Goal: Task Accomplishment & Management: Use online tool/utility

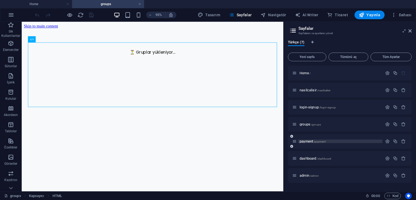
click at [307, 142] on span "payment /payment" at bounding box center [313, 141] width 26 height 4
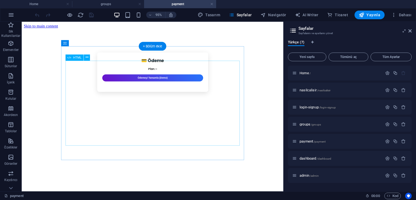
click at [142, 95] on div "💳 Ödeme Plan: – Ödemeyi Tamamla (Demo)" at bounding box center [159, 74] width 190 height 41
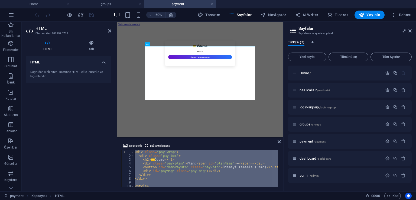
click at [214, 171] on div "< div class = "pay-wrap" > < div class = "pay-box" > < h2 > 💳 Ödeme </ h2 > < d…" at bounding box center [206, 168] width 144 height 37
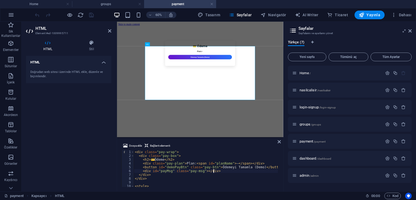
type textarea "})(); </script>"
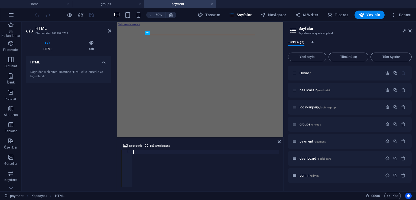
paste textarea "</script>"
type textarea "</script>"
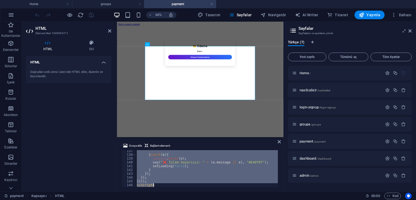
paste textarea
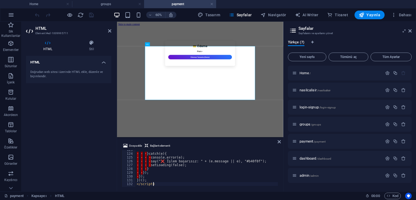
scroll to position [465, 0]
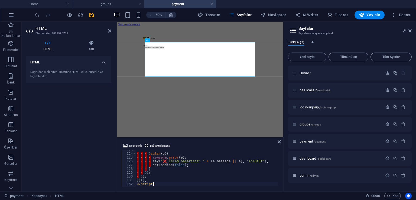
type textarea "})(); </script>"
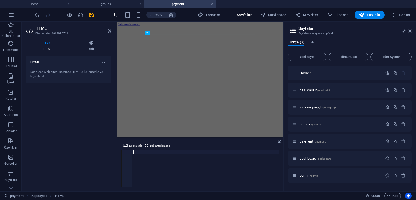
paste textarea "</script>"
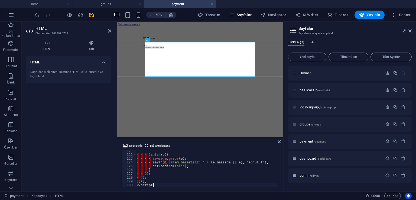
type textarea "})(); </script>"
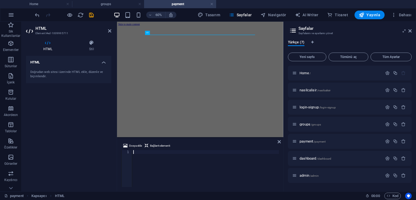
click at [158, 163] on div at bounding box center [205, 172] width 147 height 44
paste textarea "</script>"
type textarea "</script>"
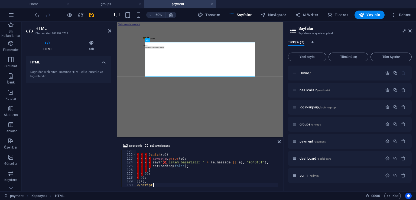
click at [60, 125] on div "HTML Doğrudan web sitesi üzerinde HTML ekle, düzenle ve biçimlendir." at bounding box center [68, 121] width 85 height 131
click at [93, 17] on icon "save" at bounding box center [91, 15] width 6 height 6
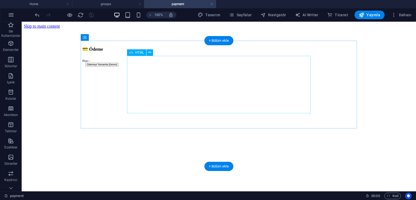
click at [206, 70] on div "💳 Ödeme Plan: – Ödemeyi Tamamla (Demo)" at bounding box center [218, 53] width 273 height 34
click at [194, 70] on div "💳 Ödeme Plan: – Ödemeyi Tamamla (Demo)" at bounding box center [218, 53] width 273 height 34
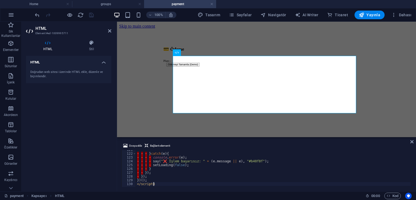
scroll to position [457, 0]
click at [238, 15] on span "Sayfalar" at bounding box center [240, 14] width 23 height 5
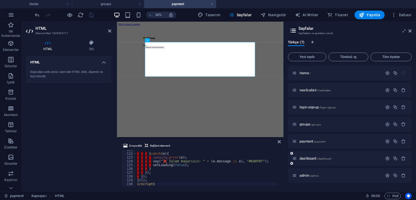
click at [310, 160] on div "dashboard /dashboard" at bounding box center [337, 158] width 90 height 6
click at [311, 158] on span "dashboard /dashboard" at bounding box center [316, 158] width 32 height 4
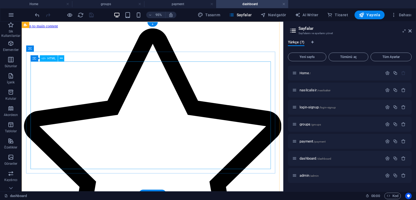
scroll to position [0, 0]
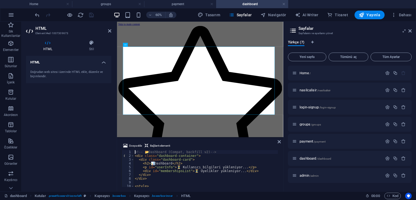
click at [175, 152] on div "<!-- 📂 Dashboard (Compat, backfill v2) --> < div class = "dashboard-container" …" at bounding box center [271, 171] width 274 height 43
type textarea "</script>"
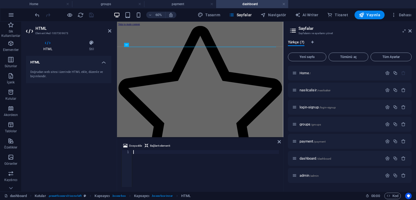
type textarea "</html>"
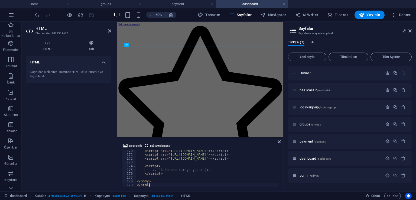
scroll to position [642, 0]
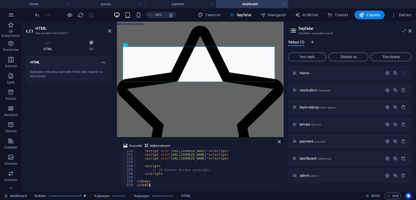
click at [88, 118] on div "HTML Doğrudan web sitesi üzerinde HTML ekle, düzenle ve biçimlendir." at bounding box center [68, 121] width 85 height 131
click at [93, 17] on icon "save" at bounding box center [91, 15] width 6 height 6
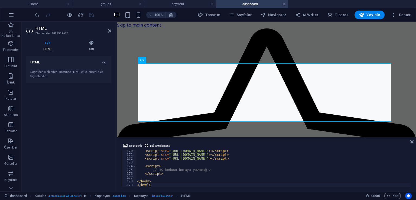
click at [199, 154] on div "< script src = "https://www.gstatic.com/firebasejs/12.3.0/firebase-app-compat.j…" at bounding box center [273, 170] width 275 height 43
type textarea "</body> </html>"
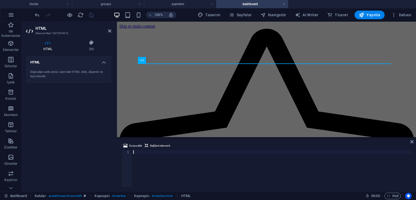
type textarea "</html>"
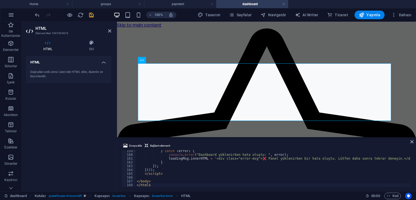
click at [71, 118] on div "HTML Doğrudan web sitesi üzerinde HTML ekle, düzenle ve biçimlendir." at bounding box center [68, 121] width 85 height 131
click at [93, 13] on icon "save" at bounding box center [91, 15] width 6 height 6
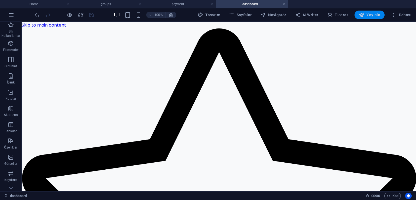
click at [371, 15] on span "Yayınla" at bounding box center [369, 14] width 21 height 5
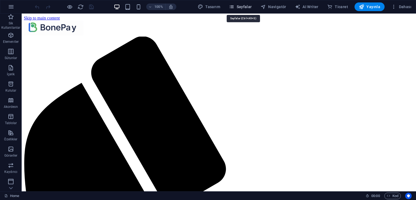
click at [237, 5] on span "Sayfalar" at bounding box center [240, 6] width 23 height 5
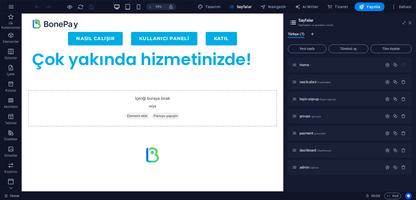
click at [409, 23] on icon at bounding box center [409, 23] width 3 height 4
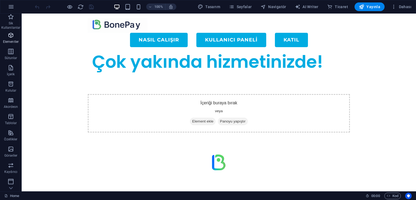
click at [12, 40] on p "Elementler" at bounding box center [11, 42] width 16 height 4
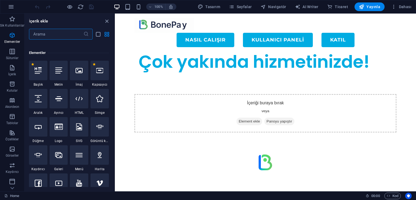
scroll to position [57, 0]
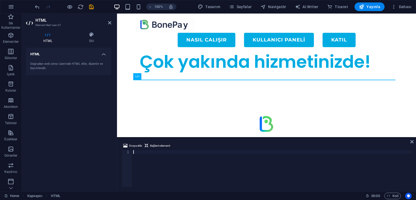
click at [170, 158] on div at bounding box center [271, 172] width 279 height 44
paste textarea "</html>"
type textarea "</html>"
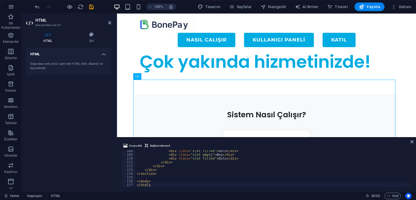
click at [96, 129] on div "HTML Doğrudan web sitesi üzerinde HTML ekle, düzenle ve biçimlendir." at bounding box center [68, 117] width 85 height 139
click at [92, 8] on icon "save" at bounding box center [91, 7] width 6 height 6
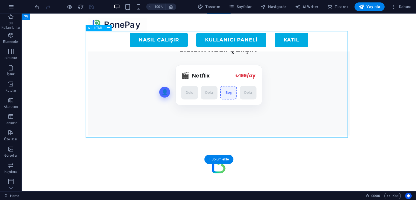
scroll to position [45, 0]
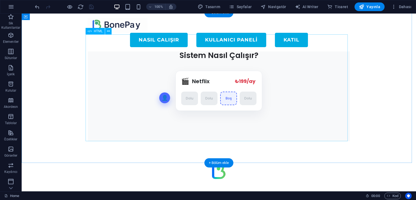
click at [214, 80] on div "Sistem Nasıl Çalışır Animasyonu Sistem Nasıl Çalışır? 👤 🎬 Netflix ₺199/ay ₺45/a…" at bounding box center [219, 88] width 262 height 107
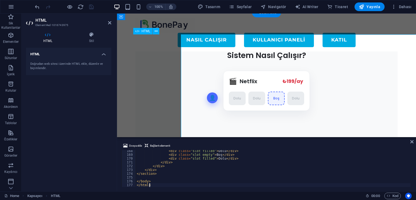
click at [214, 80] on div "Sistem Nasıl Çalışır Animasyonu Sistem Nasıl Çalışır? 👤 🎬 Netflix ₺199/ay ₺45/a…" at bounding box center [266, 88] width 262 height 107
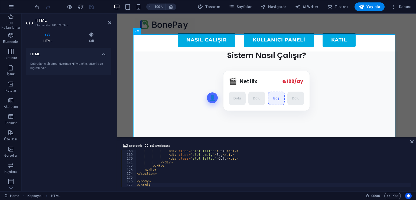
click at [180, 162] on div "< div class = "slot filled" > Dolu </ div > < div class = "slot empty" > Boş </…" at bounding box center [273, 171] width 275 height 44
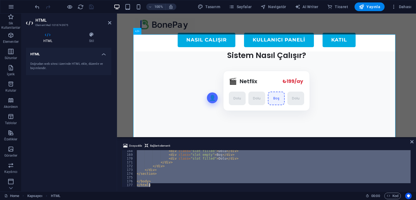
paste textarea
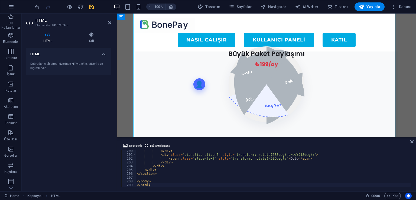
scroll to position [72, 0]
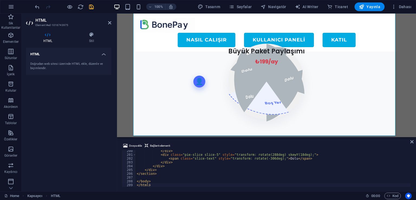
click at [72, 101] on div "HTML Doğrudan web sitesi üzerinde HTML ekle, düzenle ve biçimlendir." at bounding box center [68, 117] width 85 height 139
click at [174, 161] on div "</ div > < div class = "pie-slice slice-5" style = "transform: rotate(288deg) s…" at bounding box center [273, 171] width 275 height 44
click at [175, 161] on div "</ div > < div class = "pie-slice slice-5" style = "transform: rotate(288deg) s…" at bounding box center [273, 171] width 275 height 44
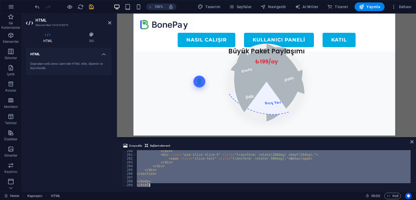
paste textarea "height: 5"
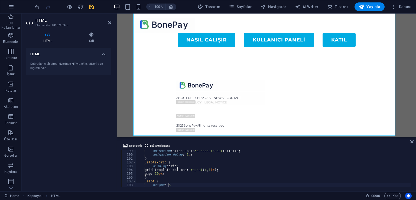
click at [90, 130] on div "HTML Doğrudan web sitesi üzerinde HTML ekle, düzenle ve biçimlendir." at bounding box center [68, 117] width 85 height 139
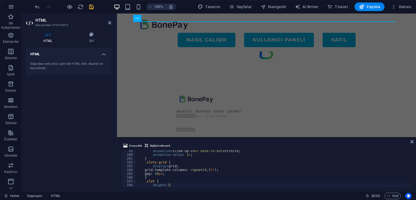
click at [218, 170] on div "animation : slide-up-in 5 s ease-in-out infinite ; animation-delay : 1 s ; } .s…" at bounding box center [273, 171] width 275 height 44
type textarea "grid-template-columns: repeat(4, 1fr);"
click at [218, 170] on div "animation : slide-up-in 5 s ease-in-out infinite ; animation-delay : 1 s ; } .s…" at bounding box center [273, 171] width 275 height 44
click at [218, 170] on div "animation : slide-up-in 5 s ease-in-out infinite ; animation-delay : 1 s ; } .s…" at bounding box center [273, 168] width 275 height 37
click at [218, 170] on div "animation : slide-up-in 5 s ease-in-out infinite ; animation-delay : 1 s ; } .s…" at bounding box center [273, 171] width 275 height 44
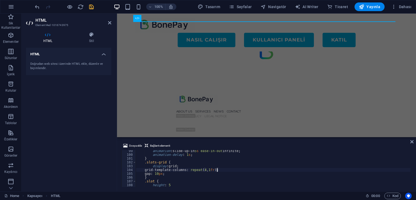
click at [103, 139] on div "HTML Doğrudan web sitesi üzerinde HTML ekle, düzenle ve biçimlendir." at bounding box center [68, 117] width 85 height 139
click at [90, 8] on icon "save" at bounding box center [91, 7] width 6 height 6
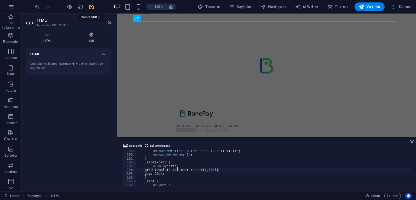
scroll to position [4, 0]
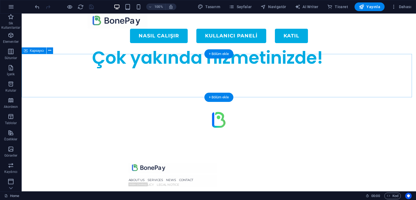
click at [166, 74] on div "Sistem Nasıl Çalışır Animasyonu" at bounding box center [219, 89] width 394 height 43
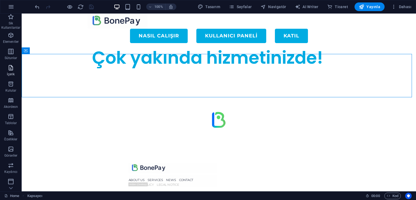
drag, startPoint x: 12, startPoint y: 46, endPoint x: 19, endPoint y: 72, distance: 27.5
click at [19, 72] on div "Sik Kullanilanlar Elementler Sütunlar İçerik Kutular Akordeon Tablolar Özellikl…" at bounding box center [11, 144] width 22 height 260
click at [11, 40] on p "Elementler" at bounding box center [11, 42] width 16 height 4
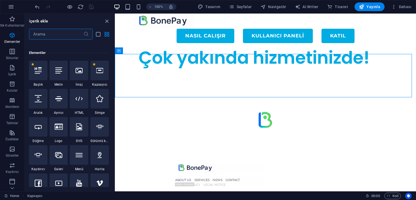
scroll to position [57, 0]
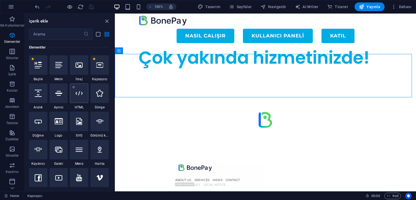
click at [81, 91] on icon at bounding box center [79, 93] width 7 height 7
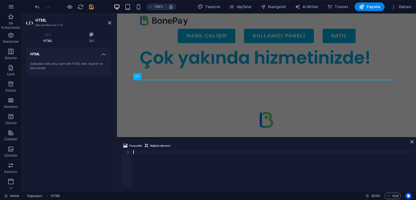
scroll to position [0, 0]
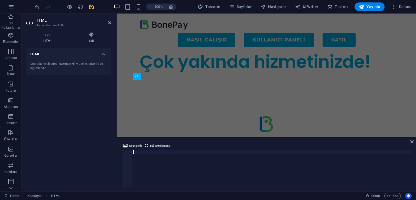
click at [159, 164] on div at bounding box center [271, 172] width 279 height 44
type textarea "height: 5"
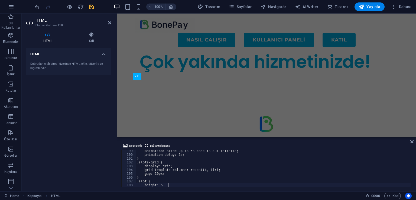
scroll to position [373, 0]
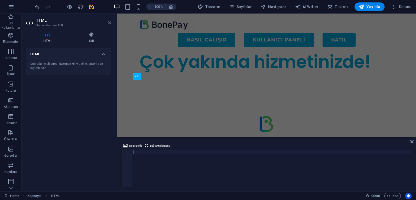
click at [109, 23] on icon at bounding box center [109, 23] width 3 height 4
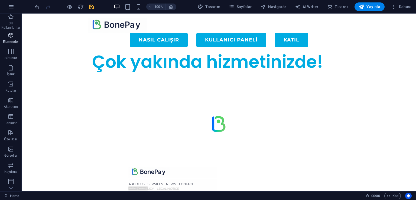
click at [13, 36] on icon "button" at bounding box center [11, 35] width 6 height 6
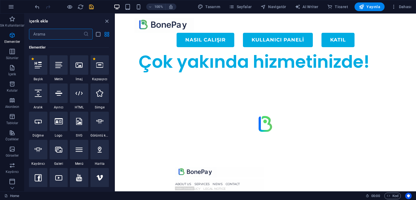
scroll to position [57, 0]
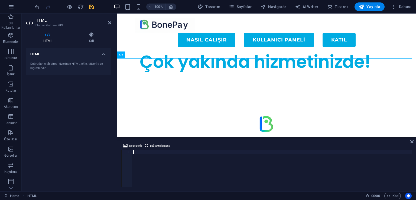
click at [161, 161] on div at bounding box center [271, 172] width 279 height 44
type textarea "height: 5"
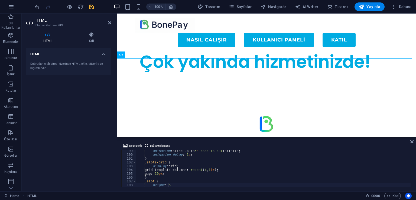
click at [84, 111] on div "HTML Doğrudan web sitesi üzerinde HTML ekle, düzenle ve biçimlendir." at bounding box center [68, 117] width 85 height 139
click at [185, 80] on div "Sistem Nasıl Çalışır Animasyonu" at bounding box center [266, 93] width 299 height 43
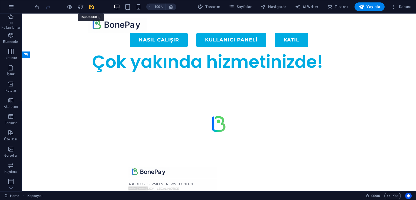
click at [93, 7] on icon "save" at bounding box center [91, 7] width 6 height 6
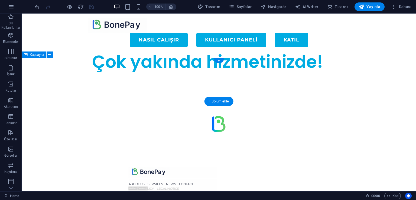
click at [189, 72] on div "Sistem Nasıl Çalışır Animasyonu" at bounding box center [219, 93] width 394 height 43
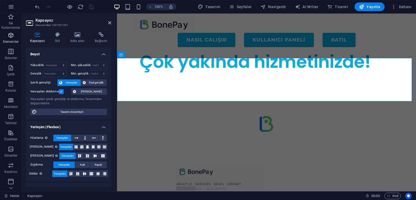
click at [12, 34] on icon "button" at bounding box center [11, 35] width 6 height 6
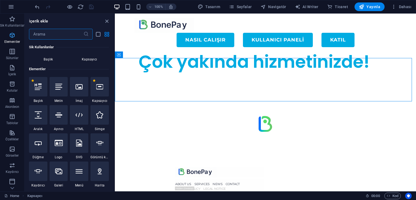
scroll to position [57, 0]
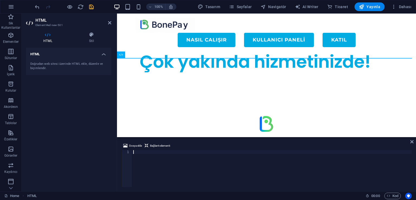
click at [165, 158] on div at bounding box center [271, 172] width 279 height 44
type textarea "height: 5"
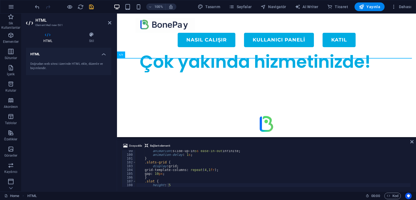
click at [77, 100] on div "HTML Doğrudan web sitesi üzerinde HTML ekle, düzenle ve biçimlendir." at bounding box center [68, 117] width 85 height 139
click at [110, 23] on icon at bounding box center [109, 23] width 3 height 4
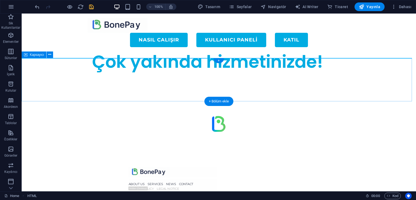
click at [161, 80] on div "Sistem Nasıl Çalışır Animasyonu" at bounding box center [219, 93] width 394 height 43
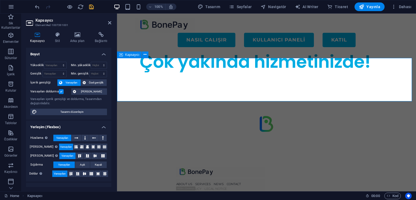
click at [181, 72] on div "Sistem Nasıl Çalışır Animasyonu" at bounding box center [266, 93] width 299 height 43
click at [205, 73] on div "Sistem Nasıl Çalışır Animasyonu" at bounding box center [266, 93] width 299 height 43
click at [6, 35] on span "Elementler" at bounding box center [11, 38] width 22 height 13
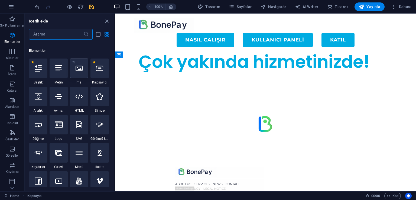
scroll to position [57, 0]
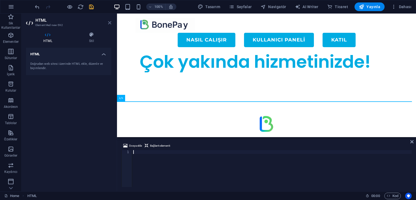
click at [110, 24] on icon at bounding box center [109, 23] width 3 height 4
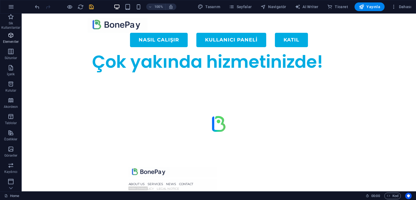
click at [13, 39] on span "Elementler" at bounding box center [11, 38] width 22 height 13
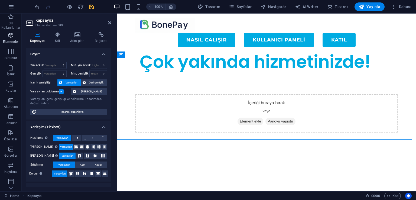
click at [5, 37] on span "Elementler" at bounding box center [11, 38] width 22 height 13
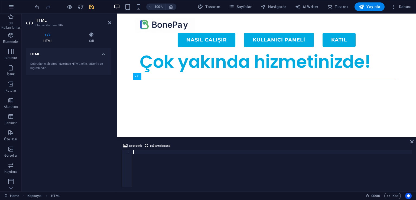
click at [160, 160] on div at bounding box center [271, 172] width 279 height 44
type textarea "</html>"
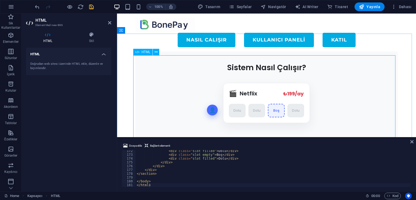
scroll to position [54, 0]
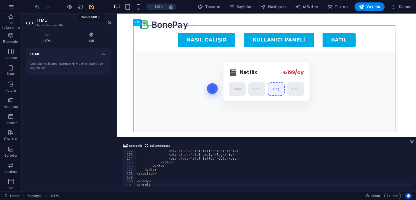
click at [93, 9] on icon "save" at bounding box center [91, 7] width 6 height 6
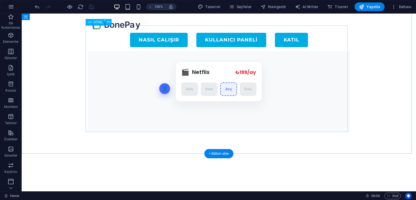
click at [180, 74] on div "Sistem Nasıl Çalışır Animasyonu Sistem Nasıl Çalışır? 👤 🎬 Netflix ₺199/ay ₺45/a…" at bounding box center [219, 78] width 262 height 107
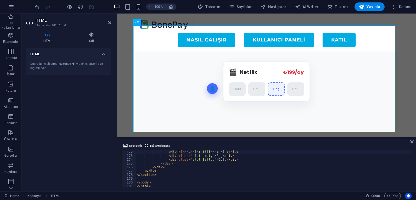
click at [179, 152] on div "< div class = "slot filled" > Dolu </ div > < div class = "slot empty" > Boş </…" at bounding box center [273, 172] width 275 height 44
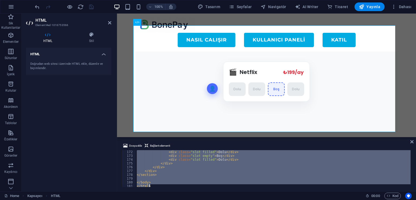
type textarea "</html>"
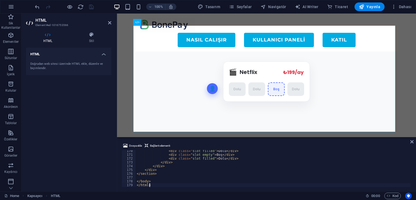
scroll to position [642, 0]
click at [77, 99] on div "HTML Doğrudan web sitesi üzerinde HTML ekle, düzenle ve biçimlendir." at bounding box center [68, 117] width 85 height 139
click at [93, 8] on icon "save" at bounding box center [91, 7] width 6 height 6
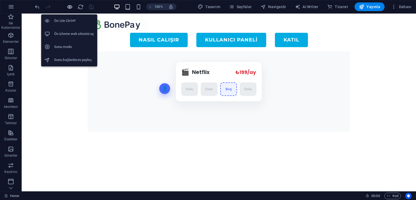
click at [68, 7] on icon "button" at bounding box center [70, 7] width 6 height 6
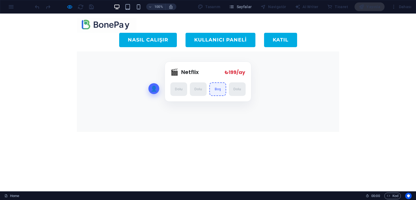
click at [236, 73] on div "₺199/ay ₺45/ay" at bounding box center [235, 72] width 22 height 8
click at [214, 73] on div "🎬 Netflix ₺199/ay ₺45/ay" at bounding box center [207, 72] width 75 height 10
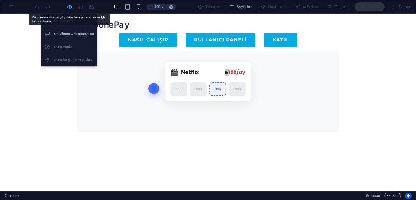
click at [71, 5] on icon "button" at bounding box center [70, 7] width 6 height 6
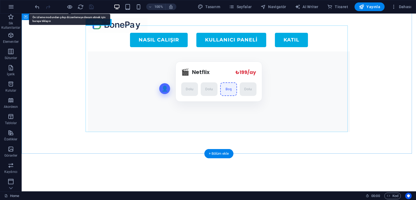
click at [151, 83] on div "Sistem Nasıl Çalışır Animasyonu Sistem Nasıl Çalışır? 👤 🎬 Netflix ₺199/ay ₺45/a…" at bounding box center [219, 78] width 262 height 107
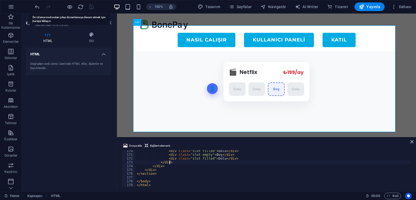
click at [200, 161] on div "< div class = "slot filled" > Dolu </ div > < div class = "slot empty" > Boş </…" at bounding box center [273, 171] width 275 height 44
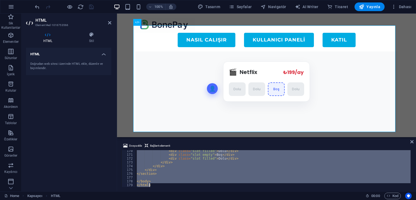
type textarea "</html>"
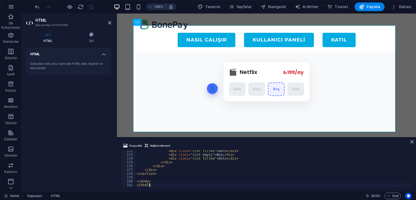
click at [85, 99] on div "HTML Doğrudan web sitesi üzerinde HTML ekle, düzenle ve biçimlendir." at bounding box center [68, 117] width 85 height 139
click at [93, 8] on icon "save" at bounding box center [91, 7] width 6 height 6
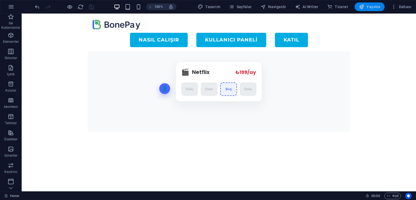
click at [370, 8] on span "Yayınla" at bounding box center [369, 6] width 21 height 5
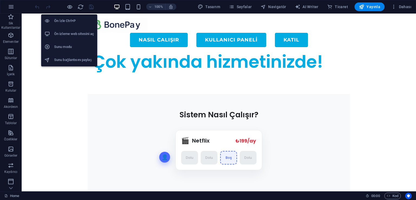
click at [70, 37] on h6 "Ön izleme web sitesini aç" at bounding box center [74, 34] width 40 height 6
click at [70, 19] on h6 "Ön İzle Ctrl+P" at bounding box center [74, 21] width 40 height 6
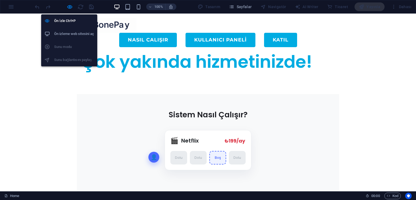
click at [68, 33] on h6 "Ön izleme web sitesini aç" at bounding box center [74, 34] width 40 height 6
click at [70, 6] on icon "button" at bounding box center [70, 7] width 6 height 6
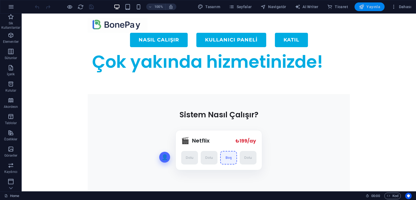
click at [370, 9] on span "Yayınla" at bounding box center [369, 6] width 21 height 5
click at [210, 121] on div "Sistem Nasıl Çalışır Animasyonu Sistem Nasıl Çalışır? 👤 🎬 Netflix ₺199/ay ₺45/a…" at bounding box center [219, 147] width 262 height 107
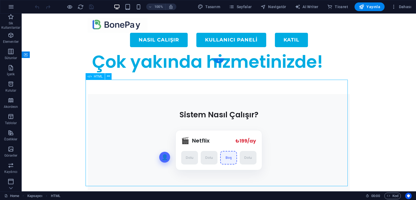
click at [210, 121] on div "Sistem Nasıl Çalışır Animasyonu Sistem Nasıl Çalışır? 👤 🎬 Netflix ₺199/ay ₺45/a…" at bounding box center [219, 147] width 262 height 107
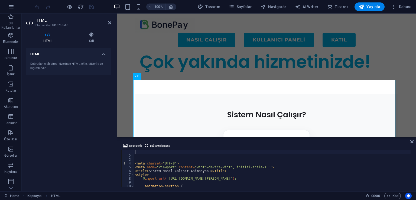
click at [175, 165] on div "< meta charset = "UTF-8" > < meta name = "viewport" content = "width=device-wid…" at bounding box center [272, 172] width 277 height 44
type textarea "<meta name="viewport" content="width=device-width, initial-scale=1.0">"
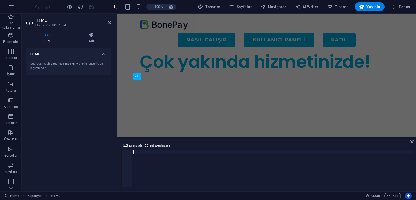
type textarea "</html>"
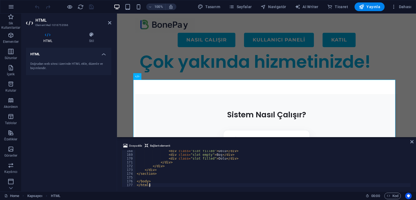
click at [75, 119] on div "HTML Doğrudan web sitesi üzerinde HTML ekle, düzenle ve biçimlendir." at bounding box center [68, 117] width 85 height 139
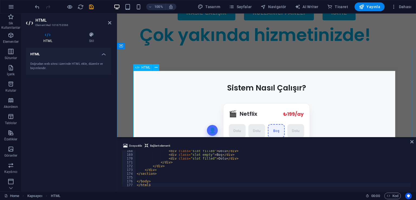
scroll to position [36, 0]
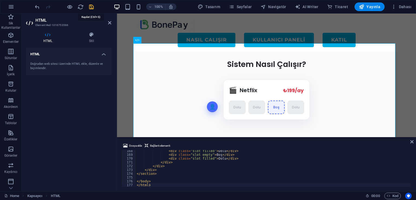
click at [92, 9] on icon "save" at bounding box center [91, 7] width 6 height 6
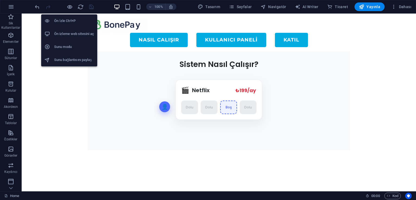
click at [69, 33] on h6 "Ön izleme web sitesini aç" at bounding box center [74, 34] width 40 height 6
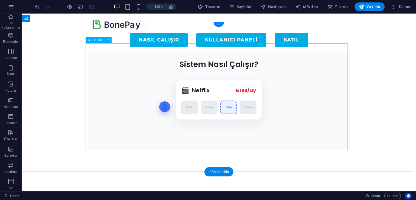
click at [195, 86] on div "Sistem Nasıl Çalışır Animasyonu Sistem Nasıl Çalışır? 👤 🎬 Netflix ₺199/ay ₺45/a…" at bounding box center [219, 97] width 262 height 107
click at [194, 95] on div "Sistem Nasıl Çalışır Animasyonu Sistem Nasıl Çalışır? 👤 🎬 Netflix ₺199/ay ₺45/a…" at bounding box center [219, 97] width 262 height 107
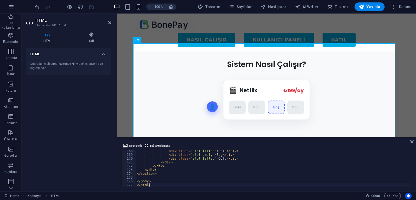
click at [178, 165] on div "< div class = "slot filled" > Dolu </ div > < div class = "slot empty" > Boş </…" at bounding box center [273, 171] width 275 height 44
type textarea "</body> </html>"
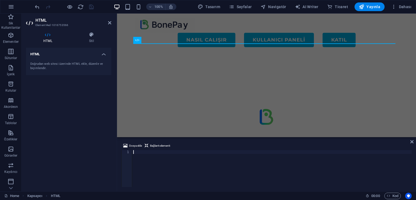
scroll to position [426, 0]
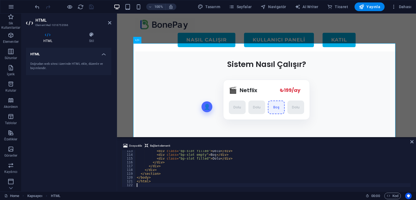
click at [81, 126] on div "HTML Doğrudan web sitesi üzerinde HTML ekle, düzenle ve biçimlendir." at bounding box center [68, 117] width 85 height 139
click at [92, 6] on icon "save" at bounding box center [91, 7] width 6 height 6
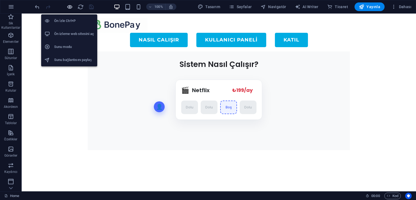
click at [69, 8] on icon "button" at bounding box center [70, 7] width 6 height 6
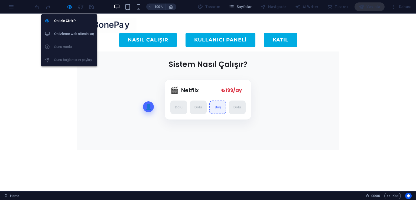
click at [69, 34] on h6 "Ön izleme web sitesini aç" at bounding box center [74, 34] width 40 height 6
click at [72, 7] on icon "button" at bounding box center [70, 7] width 6 height 6
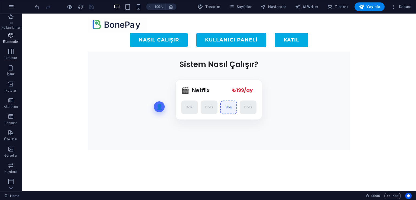
click at [10, 40] on p "Elementler" at bounding box center [11, 42] width 16 height 4
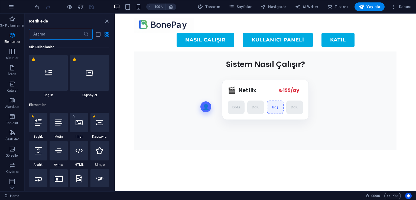
scroll to position [57, 0]
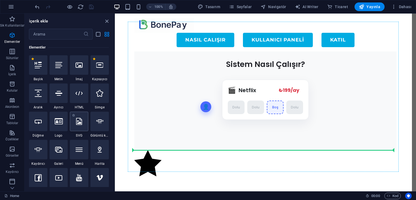
select select "xMidYMid"
select select "px"
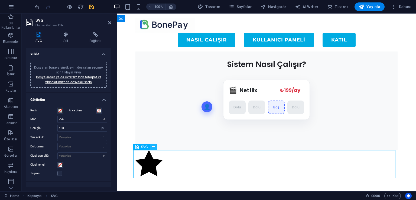
click at [154, 148] on icon at bounding box center [153, 147] width 3 height 6
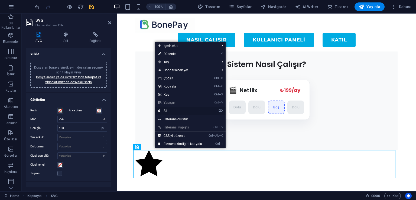
click at [173, 112] on link "⌦ Sil" at bounding box center [180, 111] width 50 height 8
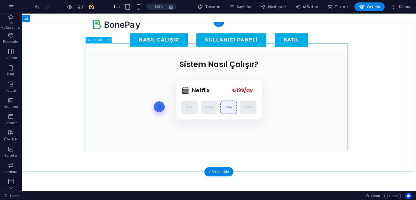
click at [207, 82] on div "Sistem Nasıl Çalışır Animasyonu Sistem Nasıl Çalışır? 👤 🎬 Netflix ₺199/ay ₺45/a…" at bounding box center [219, 97] width 262 height 107
click at [209, 88] on div "Sistem Nasıl Çalışır Animasyonu Sistem Nasıl Çalışır? 👤 🎬 Netflix ₺199/ay ₺45/a…" at bounding box center [219, 97] width 262 height 107
click at [209, 95] on div "Sistem Nasıl Çalışır Animasyonu Sistem Nasıl Çalışır? 👤 🎬 Netflix ₺199/ay ₺45/a…" at bounding box center [219, 97] width 262 height 107
click at [206, 91] on div "Sistem Nasıl Çalışır Animasyonu Sistem Nasıl Çalışır? 👤 🎬 Netflix ₺199/ay ₺45/a…" at bounding box center [219, 97] width 262 height 107
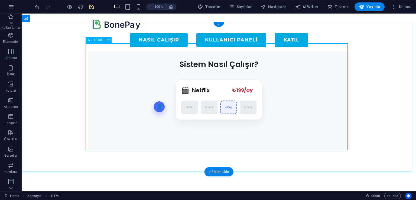
click at [206, 91] on div "Sistem Nasıl Çalışır Animasyonu Sistem Nasıl Çalışır? 👤 🎬 Netflix ₺199/ay ₺45/a…" at bounding box center [219, 97] width 262 height 107
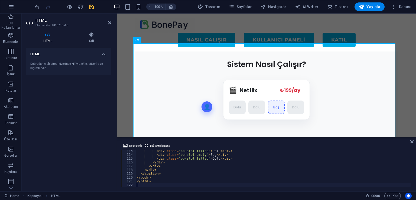
click at [198, 154] on div "< div class = "bp-slot filled" > Dolu </ div > < div class = "bp-slot empty" > …" at bounding box center [273, 171] width 275 height 44
type textarea "</html>"
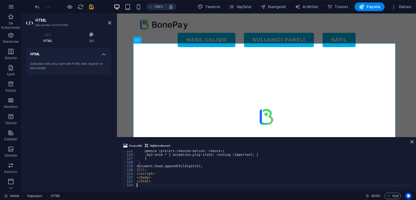
scroll to position [433, 0]
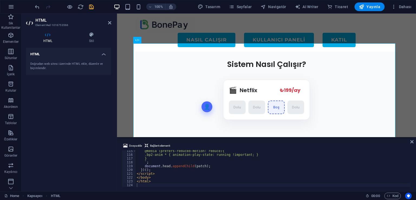
click at [68, 133] on div "HTML Doğrudan web sitesi üzerinde HTML ekle, düzenle ve biçimlendir." at bounding box center [68, 117] width 85 height 139
click at [92, 8] on icon "save" at bounding box center [91, 7] width 6 height 6
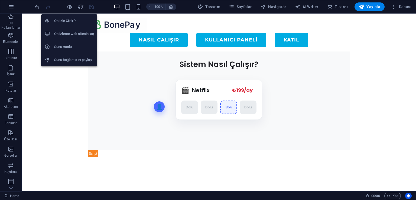
click at [71, 32] on h6 "Ön izleme web sitesini aç" at bounding box center [74, 34] width 40 height 6
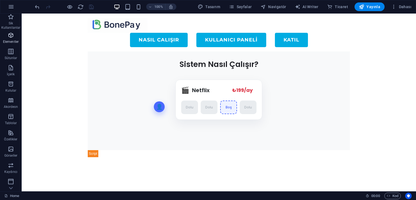
click at [8, 36] on icon "button" at bounding box center [11, 35] width 6 height 6
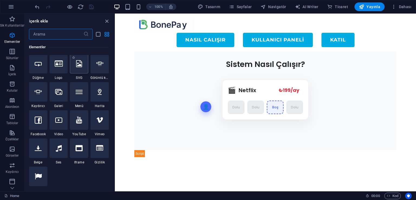
scroll to position [121, 0]
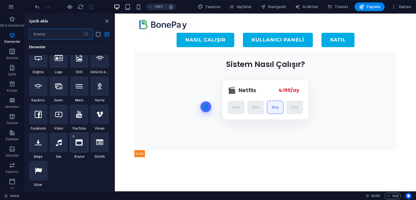
click at [80, 144] on icon at bounding box center [79, 142] width 7 height 7
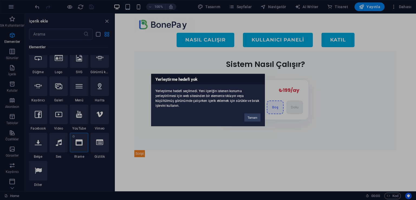
click at [80, 144] on div "Yerleştirme hedefi yok Yerleştirme hedefi seçilmedi. Yeni içeriğin istenen konu…" at bounding box center [208, 100] width 416 height 200
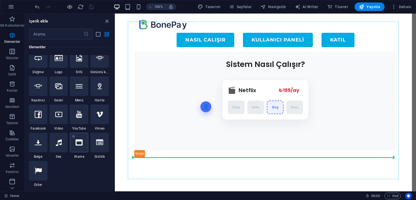
select select "%"
select select "px"
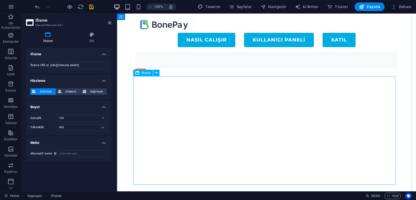
scroll to position [117, 0]
click at [220, 133] on div "</div>" at bounding box center [266, 130] width 262 height 108
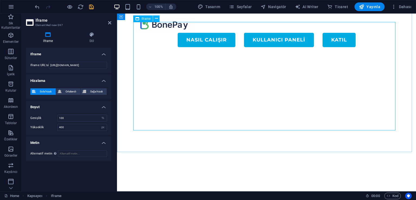
scroll to position [162, 0]
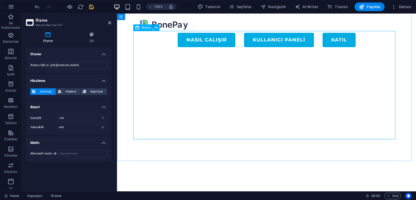
click at [195, 114] on div "</div>" at bounding box center [266, 85] width 262 height 108
click at [162, 128] on div "</div>" at bounding box center [266, 85] width 262 height 108
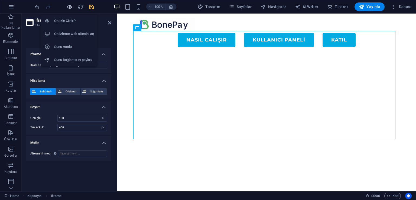
click at [70, 6] on icon "button" at bounding box center [70, 7] width 6 height 6
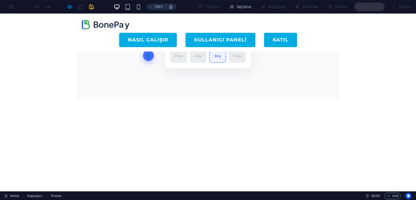
scroll to position [81, 0]
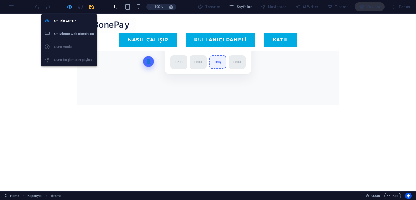
click at [71, 6] on icon "button" at bounding box center [70, 7] width 6 height 6
select select "%"
select select "px"
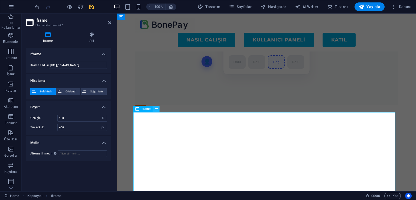
click at [156, 109] on icon at bounding box center [156, 109] width 3 height 6
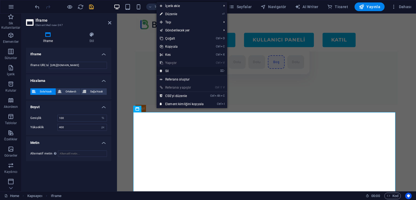
click at [178, 71] on link "⌦ Sil" at bounding box center [182, 71] width 50 height 8
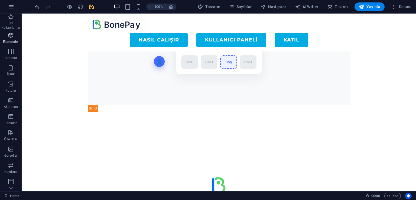
click at [8, 40] on p "Elementler" at bounding box center [11, 42] width 16 height 4
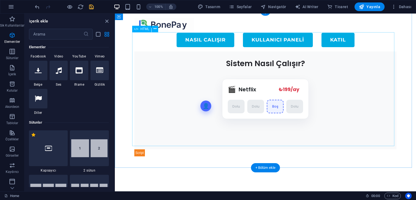
scroll to position [36, 0]
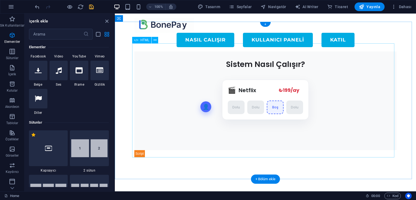
click at [229, 104] on div "Sistem Nasıl Çalışır Animasyonu Sistem Nasıl Çalışır? 👤 🎬 Netflix ₺199/ay ₺45/a…" at bounding box center [265, 101] width 262 height 114
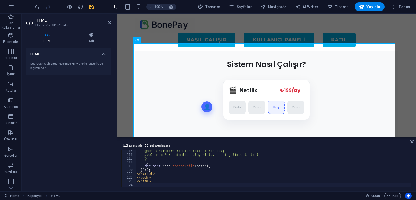
click at [176, 152] on div "@media (prefers-reduced-motion: reduce){ .bp2-anim * { animation-play-state: ru…" at bounding box center [296, 170] width 321 height 43
type textarea "</html>"
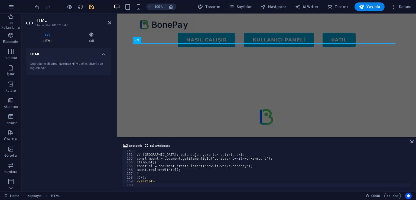
scroll to position [570, 0]
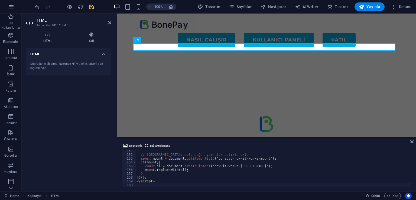
click at [73, 113] on div "HTML Doğrudan web sitesi üzerinde HTML ekle, düzenle ve biçimlendir." at bounding box center [68, 117] width 85 height 139
click at [92, 9] on icon "save" at bounding box center [91, 7] width 6 height 6
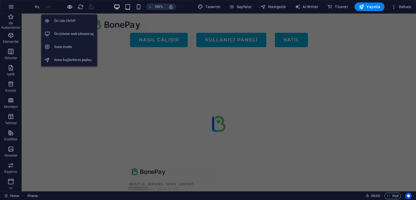
click at [69, 6] on icon "button" at bounding box center [70, 7] width 6 height 6
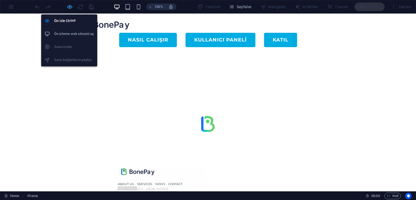
scroll to position [31, 0]
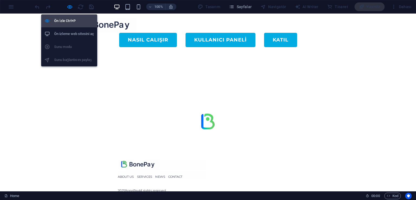
click at [69, 24] on li "Ön İzle Ctrl+P" at bounding box center [69, 20] width 56 height 13
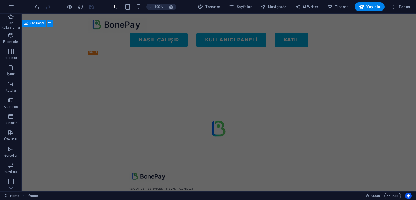
click at [165, 63] on div at bounding box center [219, 52] width 394 height 50
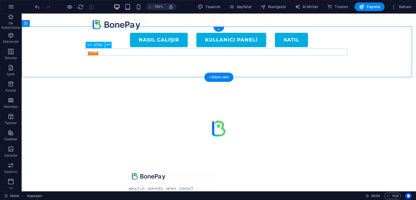
click at [152, 53] on div at bounding box center [219, 51] width 262 height 7
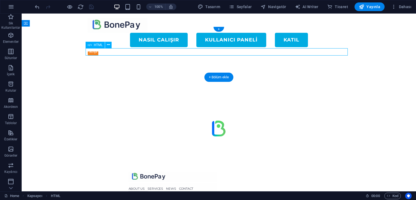
click at [152, 53] on div at bounding box center [219, 51] width 262 height 7
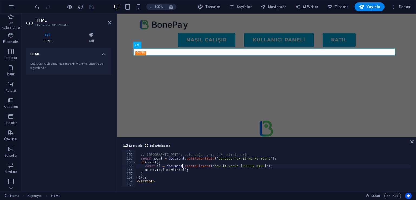
click at [183, 166] on div "// [GEOGRAPHIC_DATA]: bulunduğun yere tek satırla ekle const mount = document .…" at bounding box center [273, 171] width 275 height 44
type textarea "const el = document.createElement('how-it-works-bonepay');"
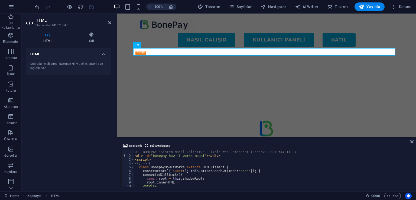
scroll to position [0, 0]
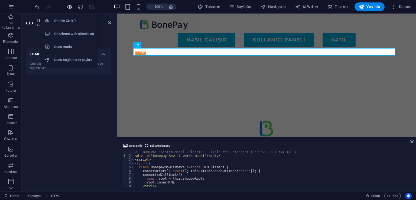
click at [69, 7] on icon "button" at bounding box center [70, 7] width 6 height 6
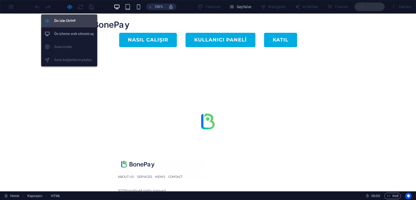
click at [68, 22] on h6 "Ön İzle Ctrl+P" at bounding box center [74, 21] width 40 height 6
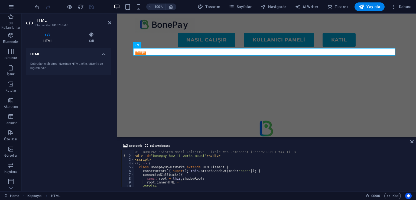
click at [183, 161] on div "<!-- BONEPAY "Sistem Nasıl Çalışır?" — İzole Web Component (Shadow DOM + WAAPI)…" at bounding box center [272, 172] width 277 height 44
type textarea "</script>"
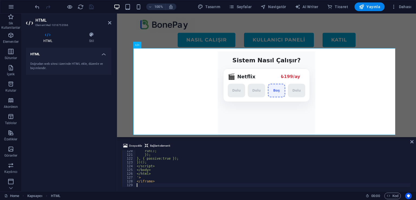
click at [92, 113] on div "HTML Doğrudan web sitesi üzerinde HTML ekle, düzenle ve biçimlendir." at bounding box center [68, 117] width 85 height 139
click at [93, 7] on icon "save" at bounding box center [91, 7] width 6 height 6
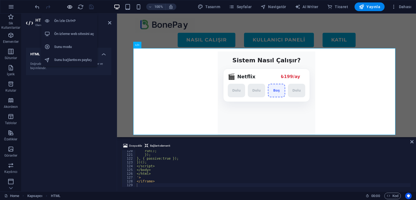
click at [68, 9] on icon "button" at bounding box center [70, 7] width 6 height 6
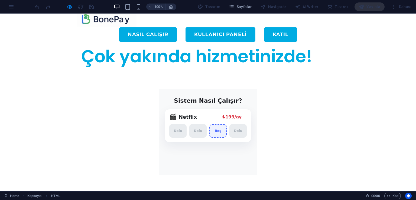
scroll to position [4, 0]
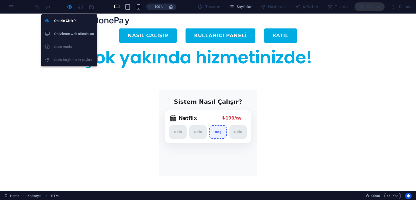
click at [68, 36] on h6 "Ön izleme web sitesini aç" at bounding box center [74, 34] width 40 height 6
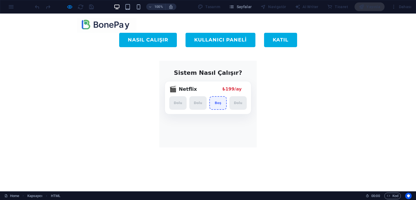
scroll to position [40, 0]
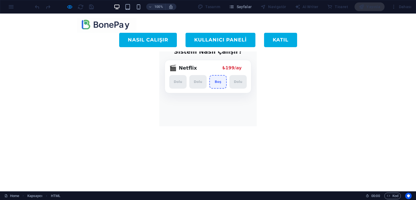
click at [200, 70] on div "🎬 Netflix ₺199/ay ₺45/ay" at bounding box center [207, 67] width 77 height 7
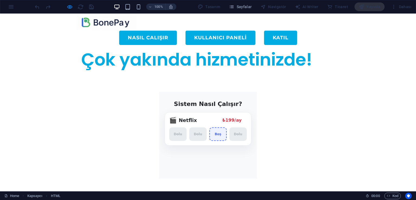
scroll to position [0, 0]
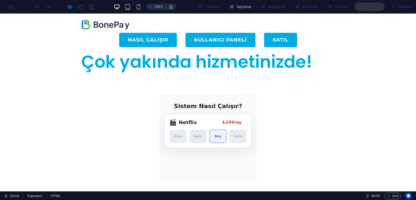
click at [207, 125] on div "🎬 Netflix ₺199/ay ₺45/ay" at bounding box center [207, 122] width 77 height 7
click at [192, 109] on h2 "Sistem Nasıl Çalışır?" at bounding box center [208, 105] width 68 height 7
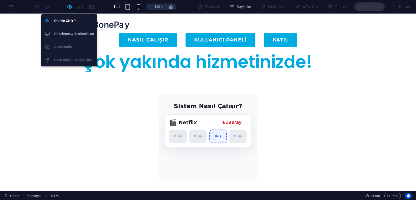
click at [70, 7] on icon "button" at bounding box center [70, 7] width 6 height 6
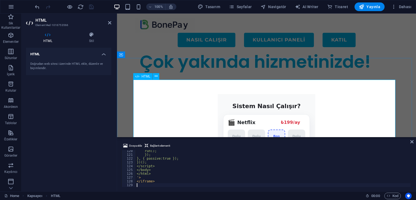
click at [228, 110] on div at bounding box center [266, 137] width 262 height 87
click at [184, 154] on div "run(); }); }, { passive:true }); })(); </script> </body> </html> ' > </ iframe >" at bounding box center [273, 171] width 275 height 44
type textarea "</iframe>"
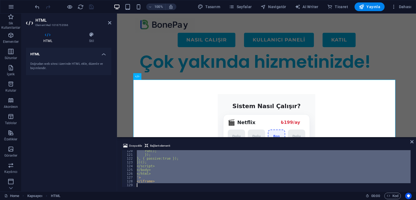
paste textarea
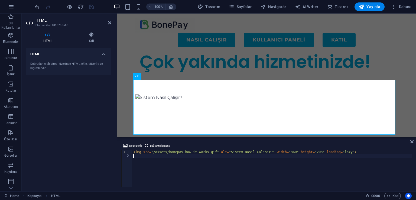
click at [80, 116] on div "HTML Doğrudan web sitesi üzerinde HTML ekle, düzenle ve biçimlendir." at bounding box center [68, 117] width 85 height 139
click at [92, 7] on icon "save" at bounding box center [91, 7] width 6 height 6
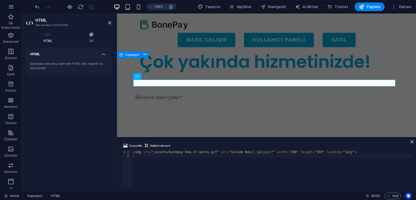
drag, startPoint x: 187, startPoint y: 103, endPoint x: 289, endPoint y: 90, distance: 102.1
click at [283, 102] on div at bounding box center [266, 97] width 299 height 50
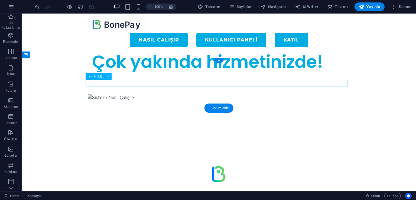
click at [155, 94] on div at bounding box center [219, 97] width 262 height 7
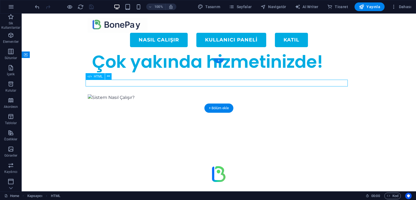
click at [155, 94] on div at bounding box center [219, 97] width 262 height 7
click at [154, 94] on div at bounding box center [219, 97] width 262 height 7
click at [130, 94] on div at bounding box center [219, 97] width 262 height 7
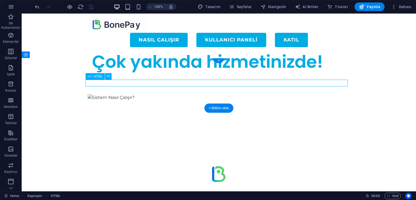
click at [130, 94] on div at bounding box center [219, 97] width 262 height 7
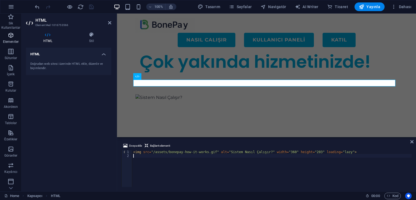
click at [14, 38] on icon "button" at bounding box center [11, 35] width 6 height 6
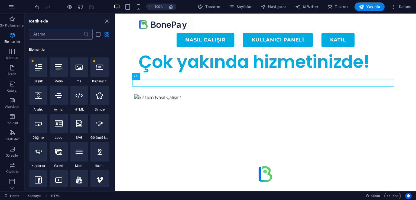
scroll to position [57, 0]
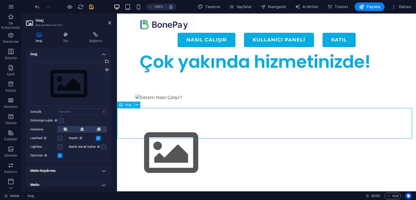
click at [150, 122] on figure at bounding box center [266, 152] width 299 height 61
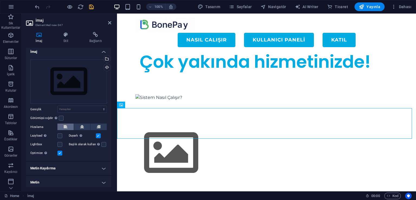
scroll to position [4, 0]
click at [64, 37] on icon at bounding box center [66, 34] width 24 height 5
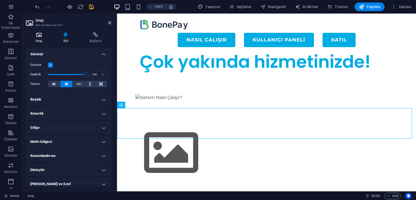
click at [41, 38] on h4 "İmaj" at bounding box center [40, 37] width 28 height 11
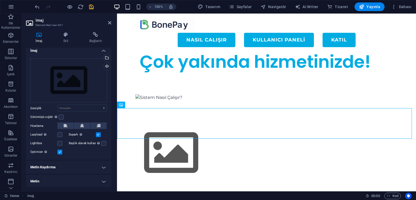
click at [70, 168] on h4 "Metin Kaydırma" at bounding box center [68, 167] width 85 height 13
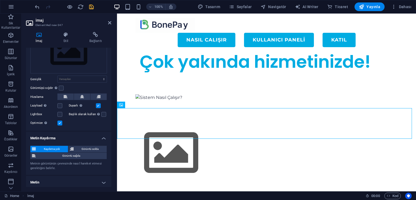
scroll to position [34, 0]
click at [64, 180] on h4 "Metin" at bounding box center [68, 181] width 85 height 13
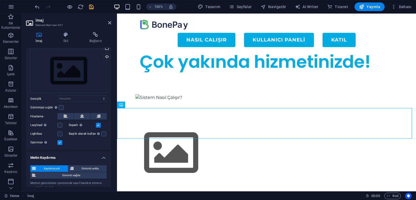
scroll to position [12, 0]
click at [64, 34] on icon at bounding box center [66, 34] width 24 height 5
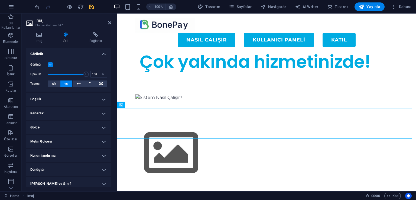
scroll to position [0, 0]
click at [93, 36] on icon at bounding box center [95, 34] width 31 height 5
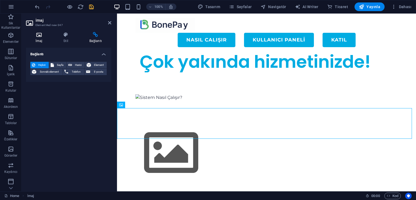
click at [37, 39] on h4 "İmaj" at bounding box center [40, 37] width 28 height 11
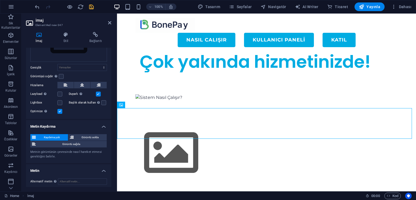
scroll to position [48, 0]
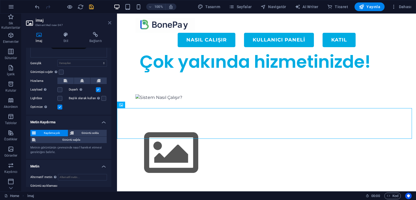
click at [109, 21] on icon at bounding box center [109, 23] width 3 height 4
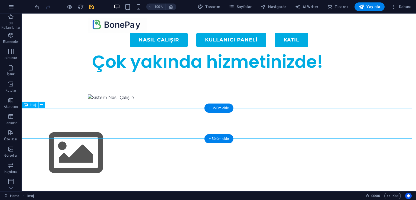
click at [142, 122] on figure at bounding box center [219, 152] width 394 height 61
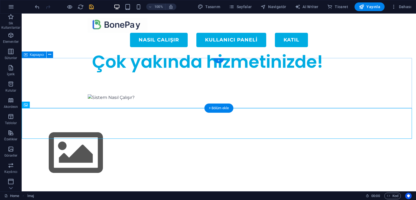
click at [136, 90] on div at bounding box center [219, 97] width 394 height 50
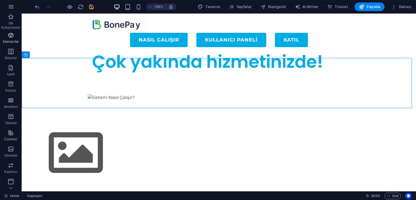
click at [11, 37] on icon "button" at bounding box center [11, 35] width 6 height 6
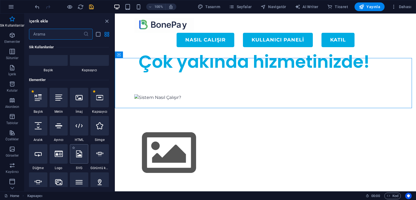
scroll to position [12, 0]
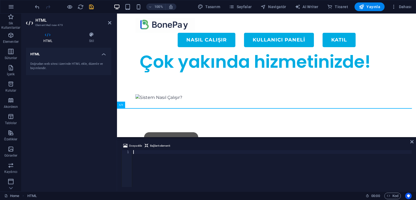
click at [170, 163] on div at bounding box center [271, 172] width 279 height 44
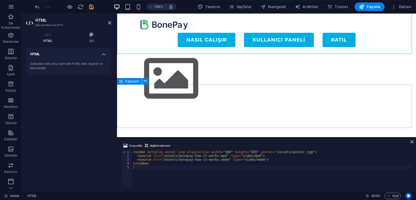
scroll to position [117, 0]
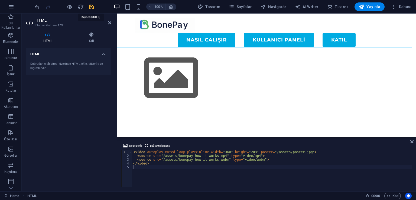
click at [93, 8] on icon "save" at bounding box center [91, 7] width 6 height 6
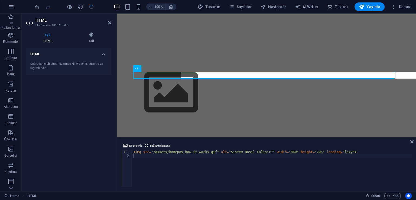
scroll to position [8, 0]
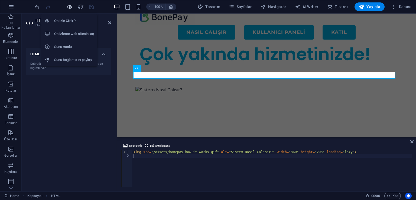
click at [68, 8] on icon "button" at bounding box center [70, 7] width 6 height 6
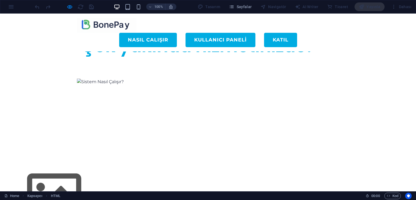
scroll to position [0, 0]
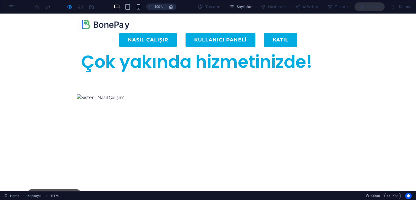
click at [96, 94] on img at bounding box center [100, 97] width 47 height 6
click at [106, 94] on img at bounding box center [100, 97] width 47 height 6
click at [73, 4] on div at bounding box center [64, 6] width 61 height 9
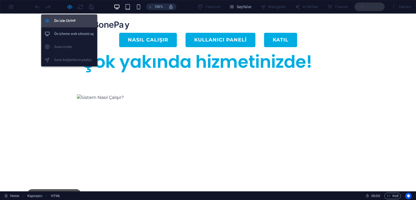
click at [69, 22] on h6 "Ön İzle Ctrl+P" at bounding box center [74, 21] width 40 height 6
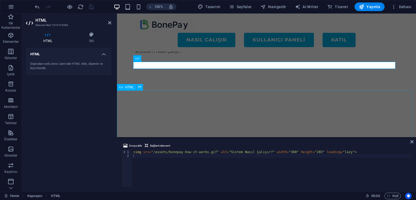
scroll to position [36, 0]
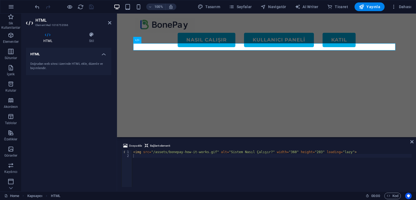
click at [79, 96] on div "HTML Doğrudan web sitesi üzerinde HTML ekle, düzenle ve biçimlendir." at bounding box center [68, 117] width 85 height 139
click at [111, 25] on icon at bounding box center [109, 23] width 3 height 4
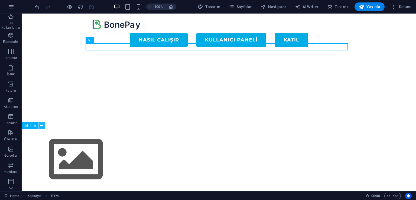
click at [41, 125] on icon at bounding box center [41, 126] width 3 height 6
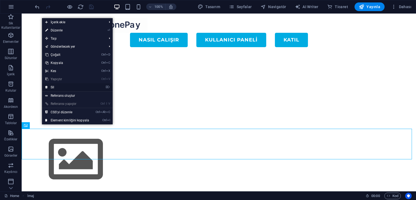
click at [60, 89] on link "⌦ Sil" at bounding box center [67, 87] width 50 height 8
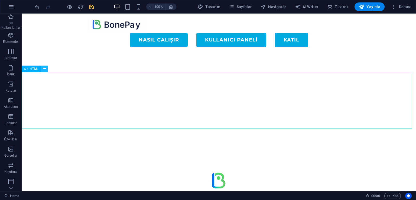
click at [44, 69] on icon at bounding box center [44, 69] width 3 height 6
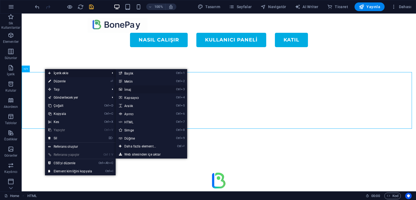
click at [183, 89] on icon "3" at bounding box center [183, 89] width 4 height 4
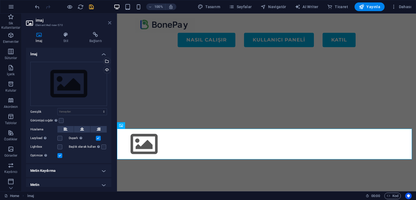
click at [110, 23] on icon at bounding box center [109, 23] width 3 height 4
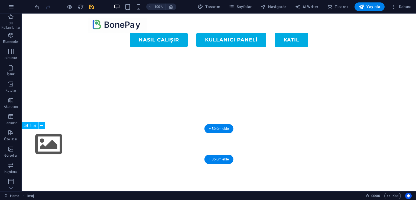
click at [159, 138] on figure at bounding box center [219, 144] width 394 height 31
click at [44, 125] on button at bounding box center [41, 125] width 6 height 6
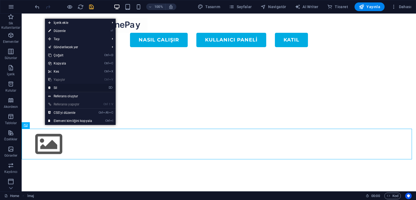
click at [66, 88] on link "⌦ Sil" at bounding box center [70, 88] width 50 height 8
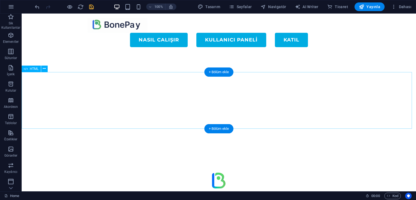
click at [152, 91] on div at bounding box center [219, 100] width 394 height 57
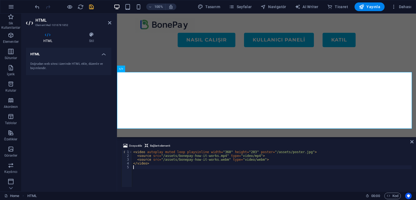
click at [177, 162] on div "< video autoplay muted loop playsinline width = "360" height = "203" poster = "…" at bounding box center [271, 172] width 279 height 44
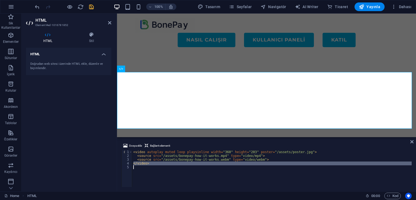
click at [177, 162] on div "< video autoplay muted loop playsinline width = "360" height = "203" poster = "…" at bounding box center [271, 172] width 279 height 44
type textarea "</video>"
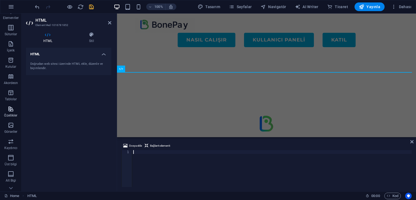
scroll to position [27, 0]
click at [12, 125] on icon "button" at bounding box center [11, 122] width 6 height 6
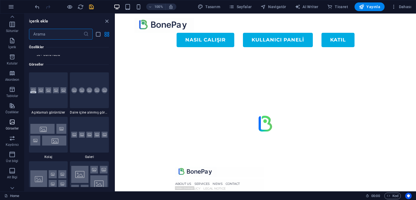
scroll to position [2746, 0]
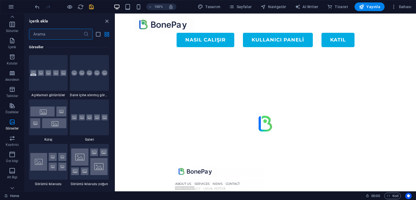
click at [53, 32] on input "text" at bounding box center [56, 34] width 54 height 11
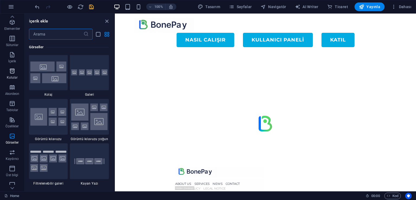
scroll to position [0, 0]
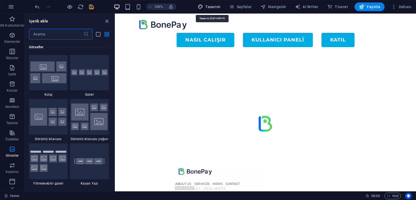
click at [216, 5] on span "Tasarım" at bounding box center [209, 6] width 22 height 5
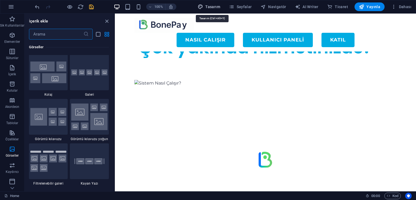
select select "600"
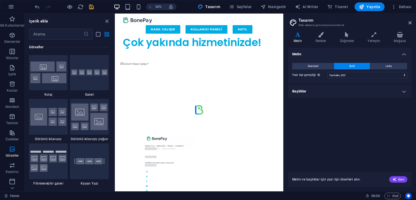
click at [409, 22] on icon at bounding box center [409, 23] width 3 height 4
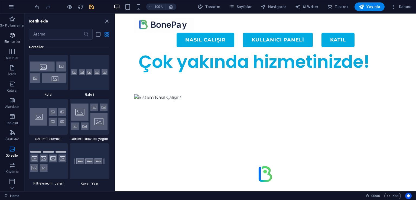
click at [13, 38] on span "Elementler" at bounding box center [12, 38] width 24 height 13
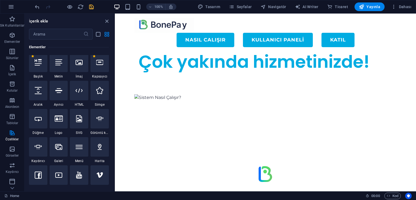
scroll to position [58, 0]
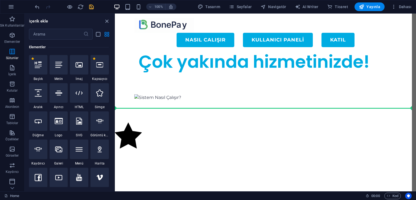
select select "xMidYMid"
select select "px"
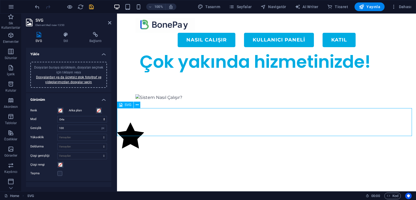
click at [162, 122] on figure at bounding box center [266, 136] width 299 height 28
click at [69, 82] on link "Dosyalardan ya da ücretsiz stok fotoğraf ve videolarımızdan dosyalar seçin" at bounding box center [68, 79] width 65 height 9
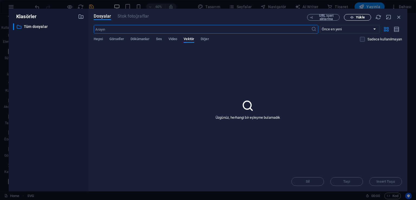
click at [359, 17] on span "Yükle" at bounding box center [360, 17] width 9 height 3
click at [327, 18] on span "URL içeri aktarma" at bounding box center [326, 17] width 22 height 6
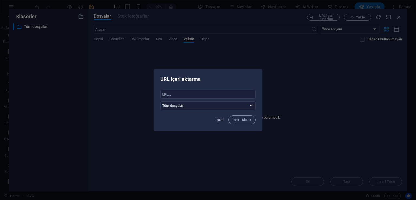
click at [221, 121] on span "İptal" at bounding box center [220, 120] width 8 height 4
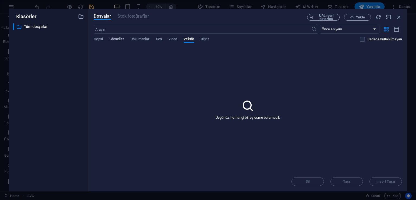
click at [117, 38] on span "Görseller" at bounding box center [116, 40] width 15 height 8
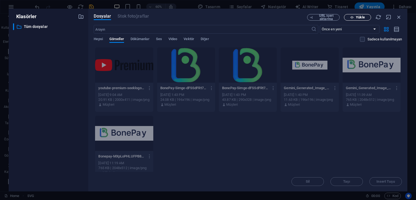
click at [361, 18] on span "Yükle" at bounding box center [360, 17] width 9 height 3
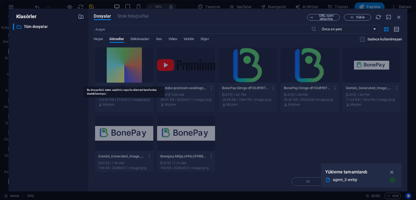
click at [127, 63] on div at bounding box center [124, 64] width 58 height 35
click at [398, 14] on icon "button" at bounding box center [399, 17] width 6 height 6
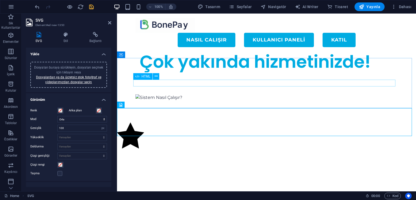
click at [213, 94] on div at bounding box center [266, 97] width 262 height 7
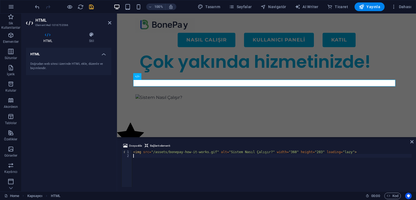
click at [180, 159] on div "< img src = "/assets/bonepay-how-it-works.gif" alt = "Sistem Nasıl Çalışır?" wi…" at bounding box center [271, 172] width 279 height 44
type textarea "<img src="/assets/bonepay-how-it-works.gif" alt="Sistem Nasıl Çalışır?" width="…"
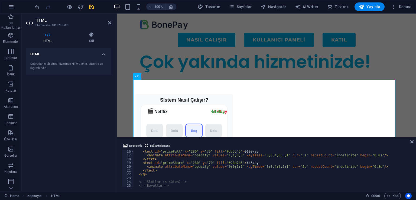
scroll to position [0, 0]
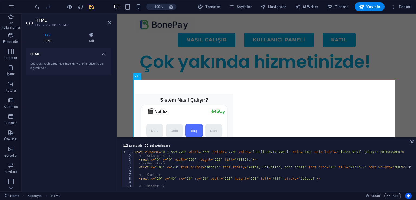
click at [70, 117] on div "HTML Doğrudan web sitesi üzerinde HTML ekle, düzenle ve biçimlendir." at bounding box center [68, 117] width 85 height 139
click at [94, 8] on icon "save" at bounding box center [91, 7] width 6 height 6
click at [413, 142] on icon at bounding box center [411, 141] width 3 height 4
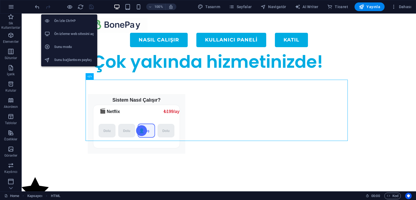
click at [71, 21] on h6 "Ön İzle Ctrl+P" at bounding box center [74, 21] width 40 height 6
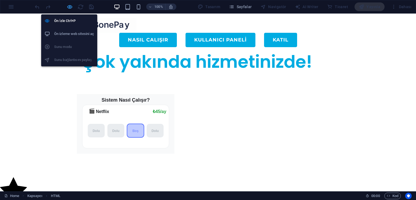
click at [67, 7] on icon "button" at bounding box center [70, 7] width 6 height 6
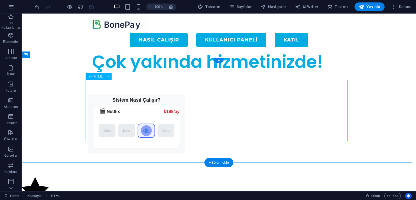
click at [235, 100] on div "Sistem Nasıl Çalışır? 🎬 Netflix ₺199/ay ₺45/ay [GEOGRAPHIC_DATA] [GEOGRAPHIC_DA…" at bounding box center [219, 124] width 262 height 61
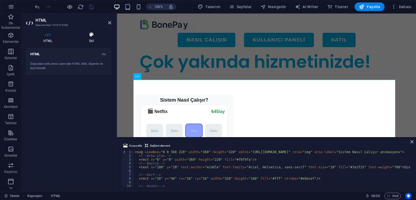
click at [93, 39] on h4 "Stil" at bounding box center [92, 37] width 40 height 11
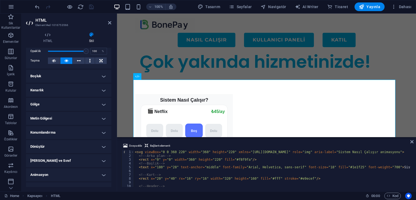
scroll to position [94, 0]
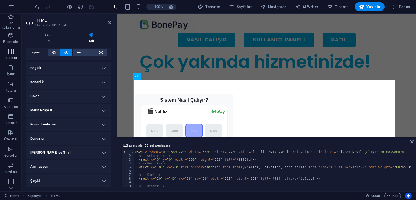
click at [12, 54] on icon "button" at bounding box center [11, 51] width 6 height 6
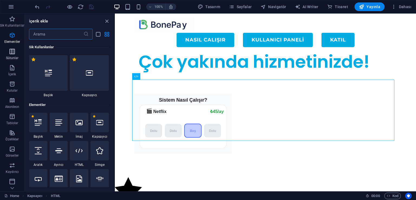
scroll to position [268, 0]
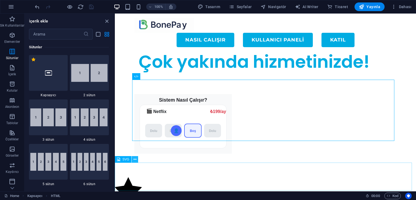
click at [135, 159] on icon at bounding box center [135, 160] width 3 height 6
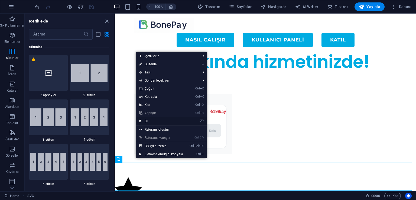
click at [148, 124] on link "⌦ Sil" at bounding box center [161, 121] width 50 height 8
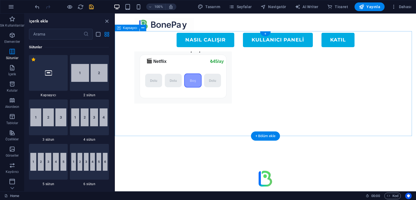
scroll to position [45, 0]
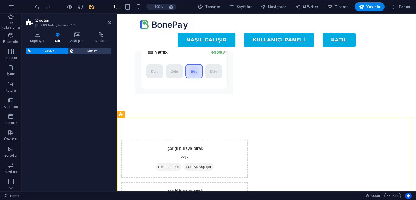
select select "rem"
select select "preset-columns-two-v2-default"
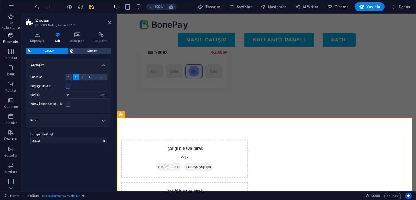
click at [13, 37] on icon "button" at bounding box center [11, 35] width 6 height 6
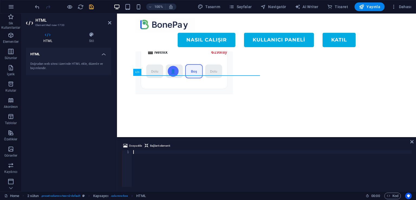
scroll to position [109, 0]
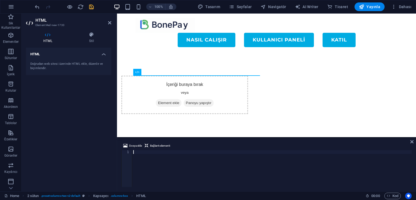
click at [159, 162] on div at bounding box center [271, 172] width 279 height 44
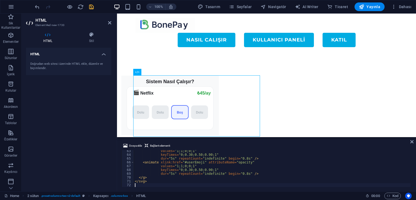
click at [85, 116] on div "HTML Doğrudan web sitesi üzerinde HTML ekle, düzenle ve biçimlendir." at bounding box center [68, 117] width 85 height 139
click at [92, 9] on icon "save" at bounding box center [91, 7] width 6 height 6
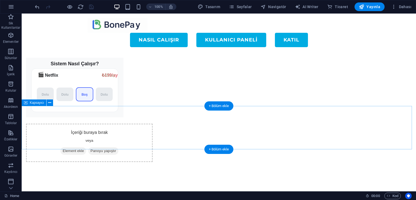
scroll to position [118, 0]
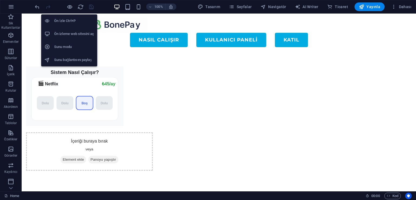
click at [70, 18] on h6 "Ön İzle Ctrl+P" at bounding box center [74, 21] width 40 height 6
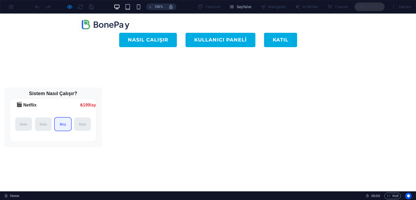
scroll to position [100, 0]
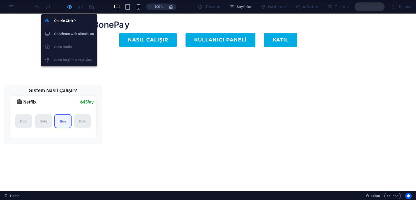
click at [68, 6] on icon "button" at bounding box center [70, 7] width 6 height 6
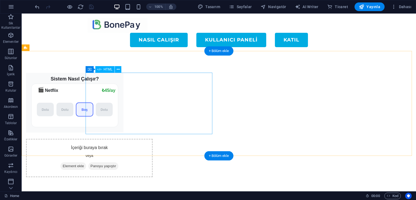
scroll to position [109, 0]
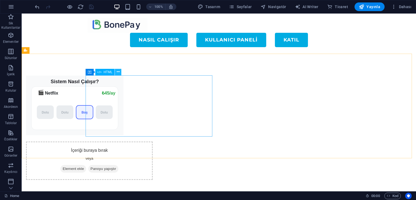
click at [118, 71] on icon at bounding box center [118, 72] width 3 height 6
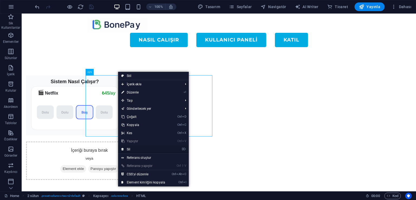
click at [143, 147] on link "⌦ Sil" at bounding box center [143, 149] width 50 height 8
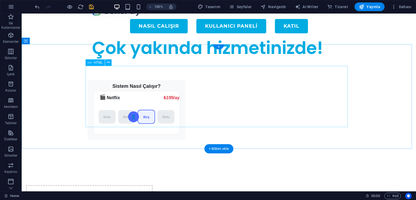
scroll to position [0, 0]
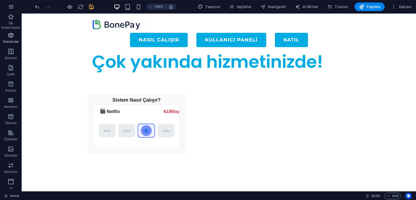
click at [10, 37] on icon "button" at bounding box center [11, 35] width 6 height 6
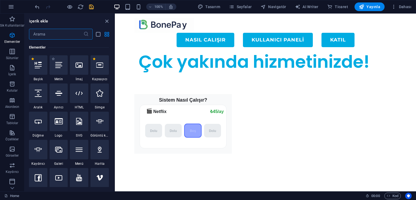
scroll to position [57, 0]
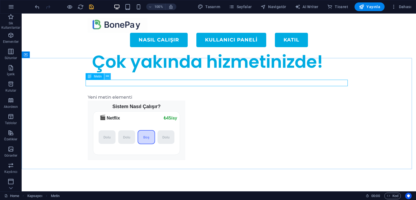
click at [107, 76] on icon at bounding box center [107, 76] width 3 height 6
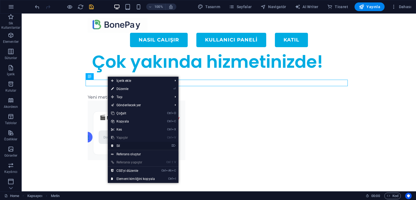
click at [134, 145] on link "⌦ Sil" at bounding box center [133, 146] width 50 height 8
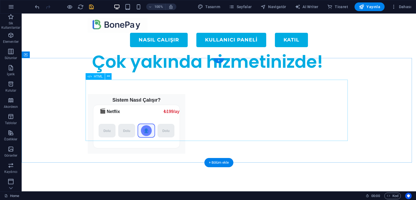
click at [132, 99] on div "Sistem Nasıl Çalışır? 🎬 Netflix ₺199/ay ₺45/ay [GEOGRAPHIC_DATA] [GEOGRAPHIC_DA…" at bounding box center [219, 124] width 262 height 61
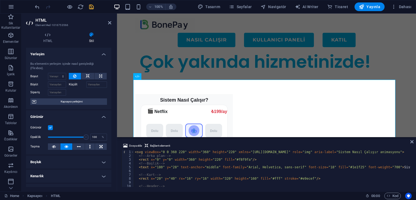
click at [173, 161] on div "< svg viewBox = "0 0 360 220" width = "360" height = "220" xmlns = "[URL][DOMAI…" at bounding box center [284, 171] width 300 height 43
type textarea "</svg>"
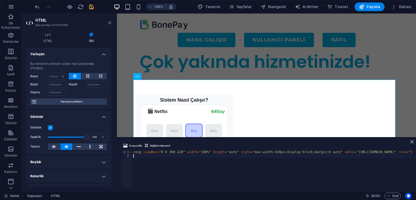
click at [110, 24] on icon at bounding box center [109, 23] width 3 height 4
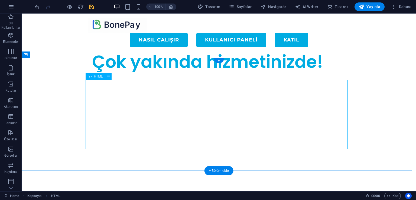
click at [133, 99] on div at bounding box center [219, 129] width 262 height 70
click at [139, 107] on div at bounding box center [219, 129] width 262 height 70
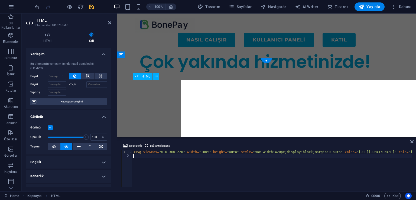
click at [139, 107] on div at bounding box center [266, 129] width 262 height 70
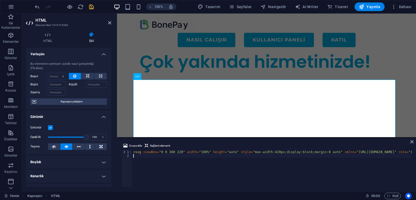
click at [153, 164] on div "< svg viewBox = "0 0 360 220" width = "100%" height = "auto" style = "max-width…" at bounding box center [313, 171] width 362 height 43
type textarea "<svg viewBox="0 0 360 220" width="100%" height="auto" style="max-width:420px;di…"
click at [109, 24] on icon at bounding box center [109, 23] width 3 height 4
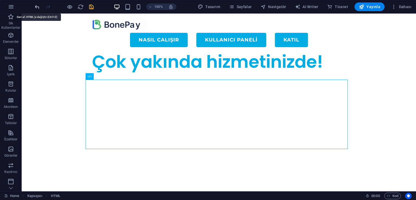
click at [36, 7] on icon "undo" at bounding box center [37, 7] width 6 height 6
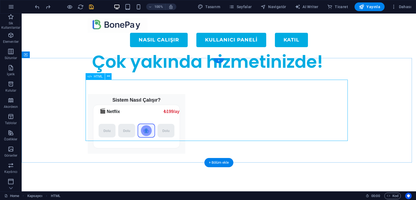
click at [149, 103] on div "Sistem Nasıl Çalışır? 🎬 Netflix ₺199/ay ₺45/ay [GEOGRAPHIC_DATA] [GEOGRAPHIC_DA…" at bounding box center [219, 124] width 262 height 61
click at [161, 96] on div "Sistem Nasıl Çalışır? 🎬 Netflix ₺199/ay ₺45/ay [GEOGRAPHIC_DATA] [GEOGRAPHIC_DA…" at bounding box center [219, 124] width 262 height 61
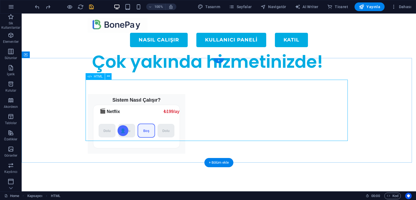
click at [227, 100] on div "Sistem Nasıl Çalışır? 🎬 Netflix ₺199/ay ₺45/ay [GEOGRAPHIC_DATA] [GEOGRAPHIC_DA…" at bounding box center [219, 124] width 262 height 61
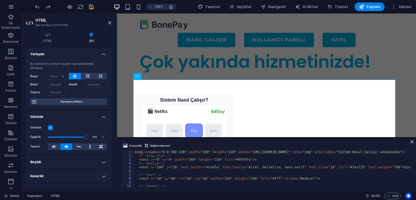
click at [206, 149] on div "Dosya ekle Bağlantı elementi" at bounding box center [266, 146] width 290 height 8
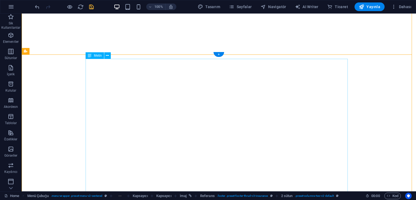
scroll to position [2744, 0]
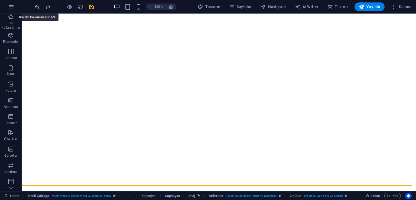
click at [38, 8] on icon "undo" at bounding box center [37, 7] width 6 height 6
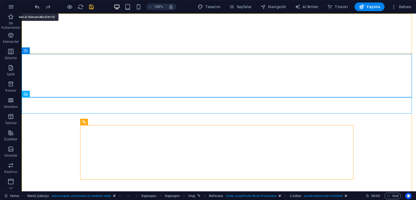
click at [38, 8] on icon "undo" at bounding box center [37, 7] width 6 height 6
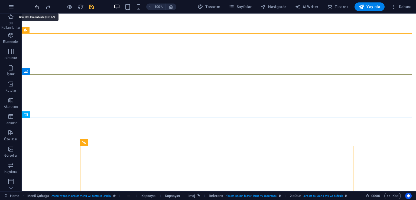
click at [38, 8] on icon "undo" at bounding box center [37, 7] width 6 height 6
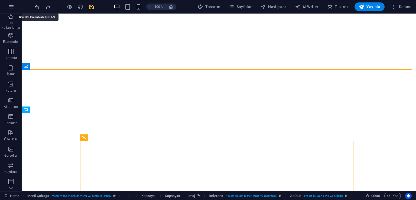
click at [38, 8] on icon "undo" at bounding box center [37, 7] width 6 height 6
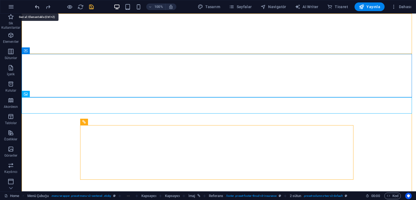
click at [38, 8] on icon "undo" at bounding box center [37, 7] width 6 height 6
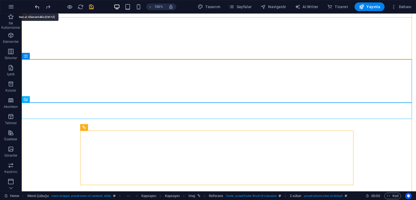
click at [38, 8] on icon "undo" at bounding box center [37, 7] width 6 height 6
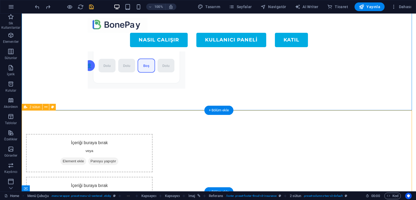
scroll to position [53, 0]
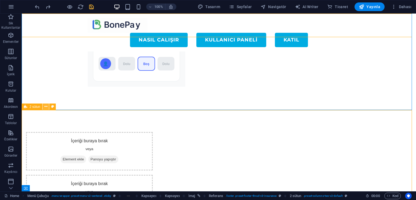
click at [45, 107] on icon at bounding box center [45, 107] width 3 height 6
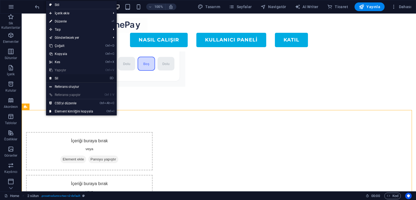
click at [66, 76] on link "⌦ Sil" at bounding box center [71, 78] width 50 height 8
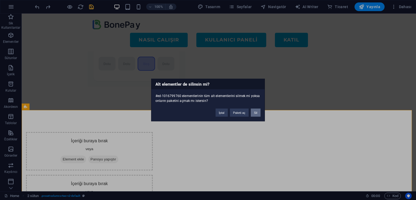
click at [255, 115] on button "Sil" at bounding box center [256, 113] width 10 height 8
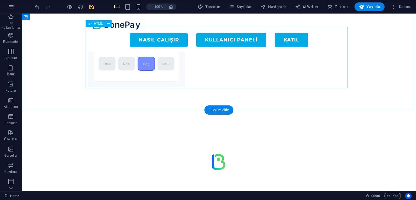
click at [137, 53] on div "Sistem Nasıl Çalışır? 🎬 Netflix ₺199/ay ₺45/ay [GEOGRAPHIC_DATA] [GEOGRAPHIC_DA…" at bounding box center [219, 57] width 262 height 61
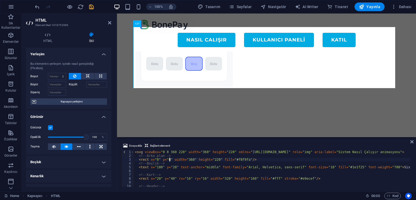
click at [169, 160] on div "< svg viewBox = "0 0 360 220" width = "360" height = "220" xmlns = "[URL][DOMAI…" at bounding box center [284, 171] width 300 height 43
type textarea "</svg>"
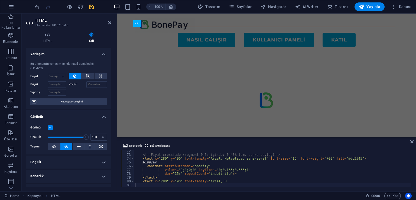
scroll to position [270, 0]
click at [92, 8] on icon "save" at bounding box center [91, 7] width 6 height 6
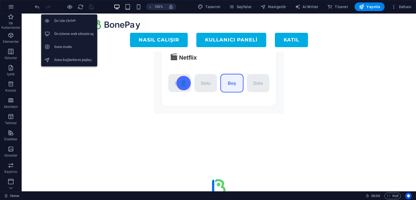
click at [69, 22] on h6 "Ön İzle Ctrl+P" at bounding box center [74, 21] width 40 height 6
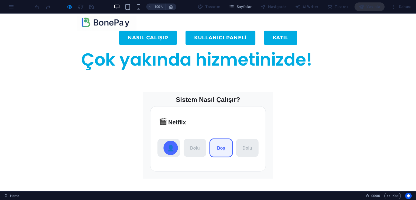
scroll to position [0, 0]
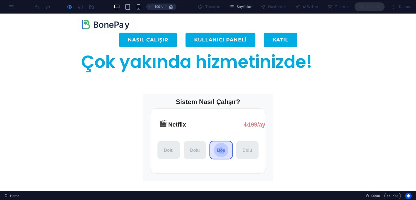
click at [198, 109] on rect "Sistem Nasıl Çalışır? Çoklu Kart Animasyonu" at bounding box center [208, 140] width 116 height 65
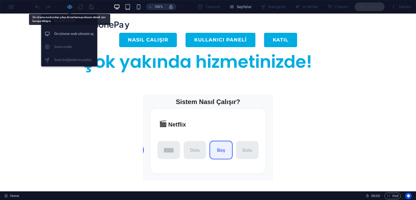
click at [67, 7] on icon "button" at bounding box center [70, 7] width 6 height 6
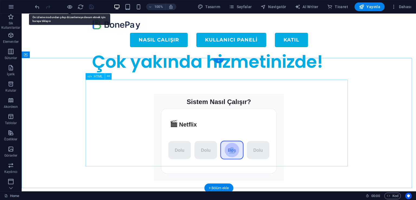
click at [206, 121] on div "Sistem Nasıl Çalışır? [GEOGRAPHIC_DATA] [GEOGRAPHIC_DATA] [GEOGRAPHIC_DATA] [GE…" at bounding box center [219, 137] width 262 height 87
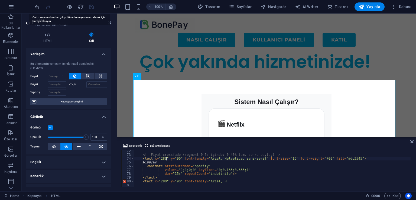
click at [167, 159] on div "<!-- Fiyat crossfade (segment 0–5s içinde: 0–40% tam, sonra paylaş) --> < text …" at bounding box center [272, 171] width 277 height 44
type textarea "<text x="280" y="90" font-family="[PERSON_NAME]"
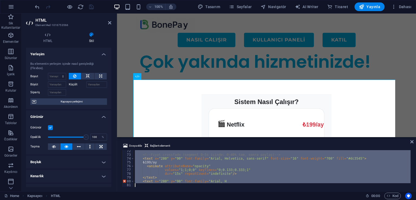
scroll to position [278, 0]
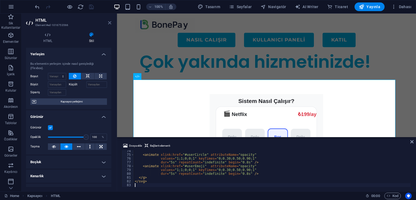
click at [109, 23] on icon at bounding box center [109, 23] width 3 height 4
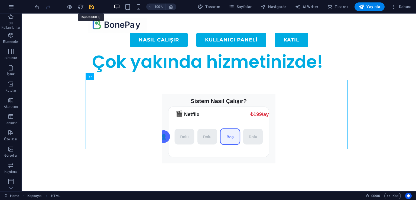
click at [91, 6] on icon "save" at bounding box center [91, 7] width 6 height 6
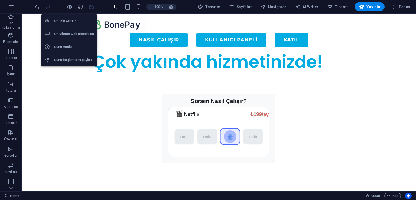
click at [71, 21] on h6 "Ön İzle Ctrl+P" at bounding box center [74, 21] width 40 height 6
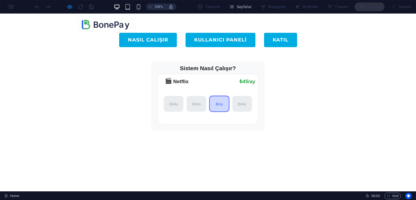
scroll to position [9, 0]
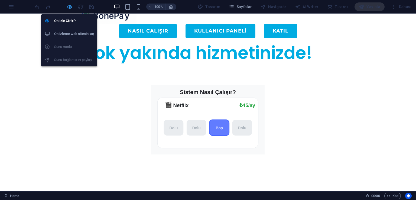
click at [69, 5] on icon "button" at bounding box center [70, 7] width 6 height 6
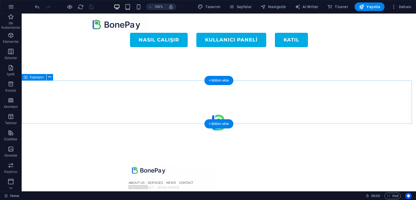
scroll to position [71, 0]
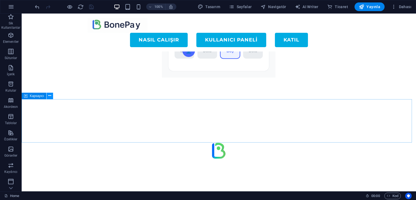
click at [51, 97] on icon at bounding box center [49, 96] width 3 height 6
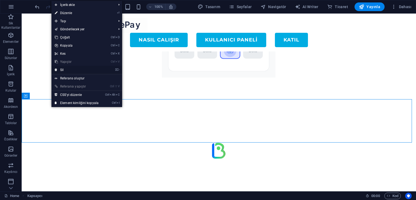
click at [74, 72] on link "⌦ Sil" at bounding box center [76, 70] width 50 height 8
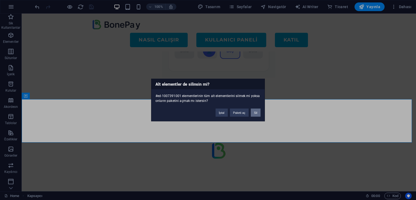
click at [258, 115] on button "Sil" at bounding box center [256, 113] width 10 height 8
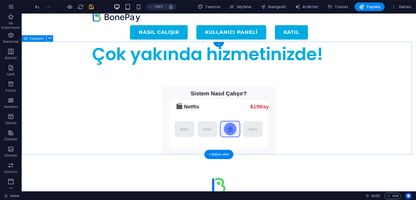
scroll to position [0, 0]
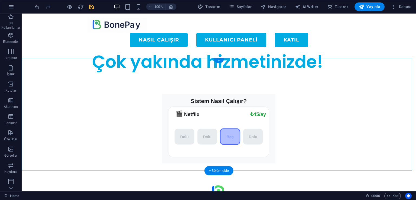
click at [218, 61] on div "+" at bounding box center [218, 60] width 11 height 5
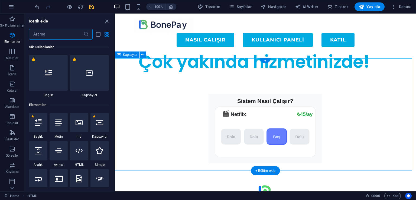
scroll to position [948, 0]
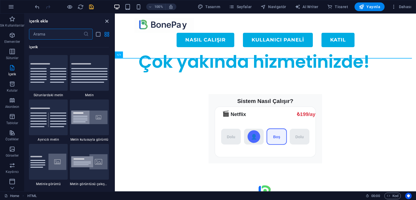
click at [108, 21] on icon "close panel" at bounding box center [107, 21] width 6 height 6
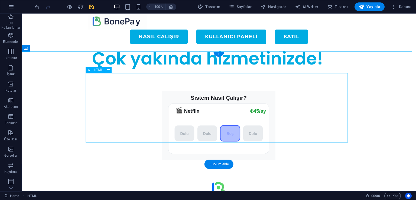
scroll to position [0, 0]
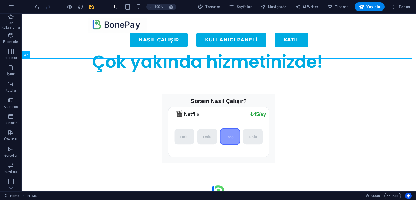
click at [92, 8] on icon "save" at bounding box center [91, 7] width 6 height 6
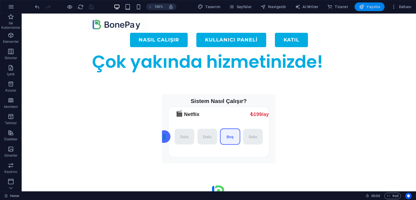
click at [368, 11] on button "Yayınla" at bounding box center [369, 6] width 30 height 9
